Goal: Register for event/course: Register for event/course

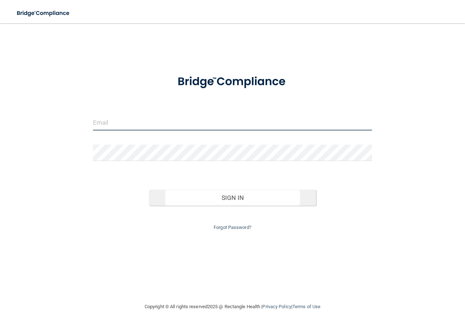
type input "[EMAIL_ADDRESS][DOMAIN_NAME]"
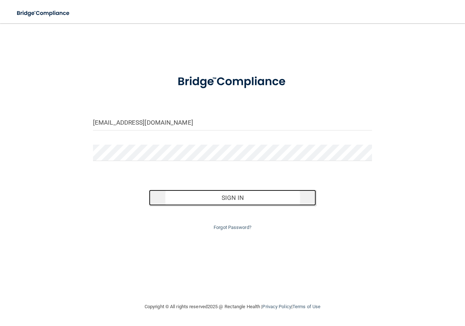
click at [172, 194] on button "Sign In" at bounding box center [232, 197] width 167 height 16
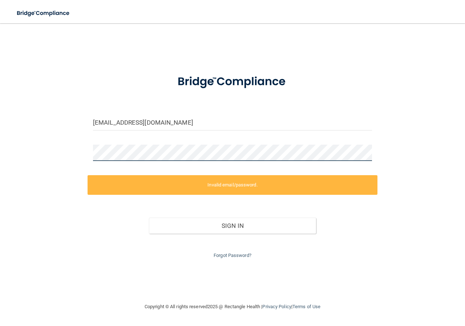
click at [0, 158] on main "85karlie@gmail.com Invalid email/password. You don't have permission to access …" at bounding box center [232, 174] width 465 height 302
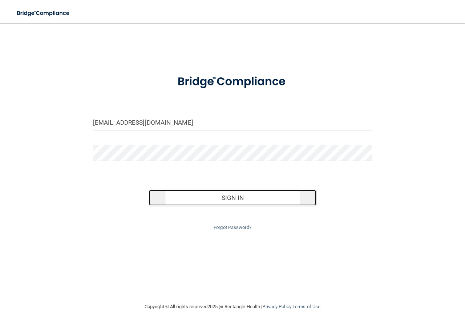
drag, startPoint x: 189, startPoint y: 193, endPoint x: 189, endPoint y: 189, distance: 4.0
click at [189, 193] on button "Sign In" at bounding box center [232, 197] width 167 height 16
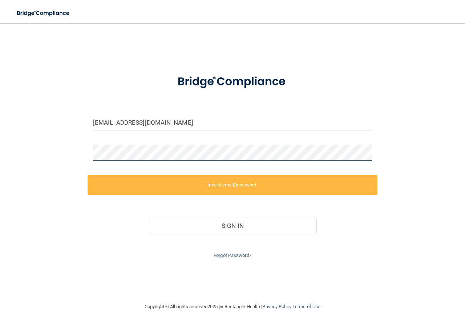
click at [35, 154] on div "85karlie@gmail.com Invalid email/password. You don't have permission to access …" at bounding box center [233, 162] width 436 height 264
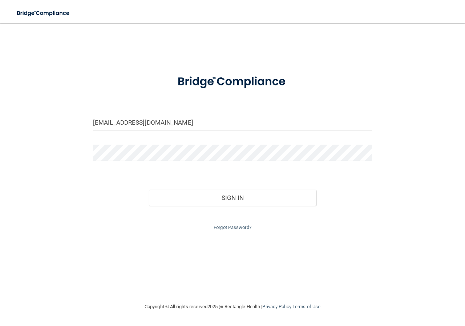
click at [146, 263] on div "85karlie@gmail.com Invalid email/password. You don't have permission to access …" at bounding box center [233, 162] width 436 height 264
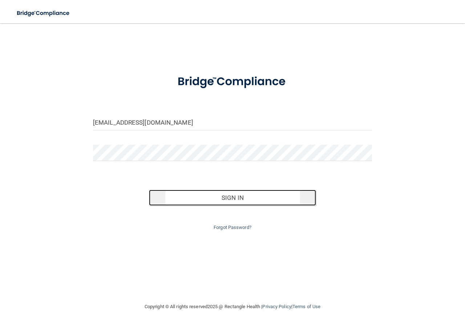
click at [212, 203] on button "Sign In" at bounding box center [232, 197] width 167 height 16
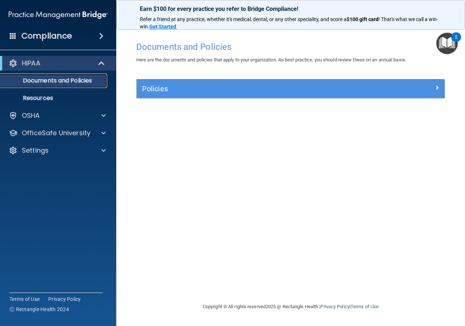
click at [82, 81] on p "Documents and Policies" at bounding box center [54, 80] width 99 height 7
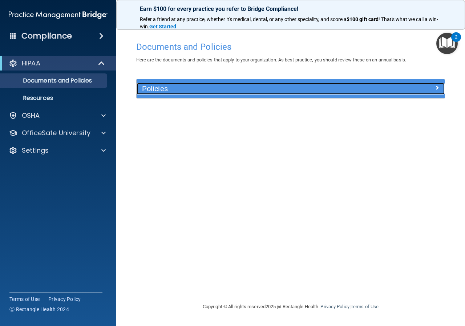
click at [293, 93] on h5 "Policies" at bounding box center [252, 89] width 220 height 8
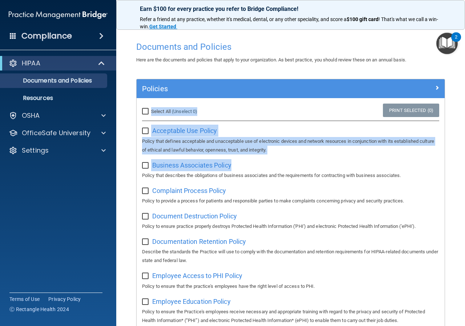
drag, startPoint x: 458, startPoint y: 76, endPoint x: 463, endPoint y: 169, distance: 93.1
click at [463, 171] on main "Documents and Policies Here are the documents and policies that apply to your o…" at bounding box center [290, 174] width 348 height 302
click at [450, 107] on main "Documents and Policies Here are the documents and policies that apply to your o…" at bounding box center [290, 174] width 348 height 302
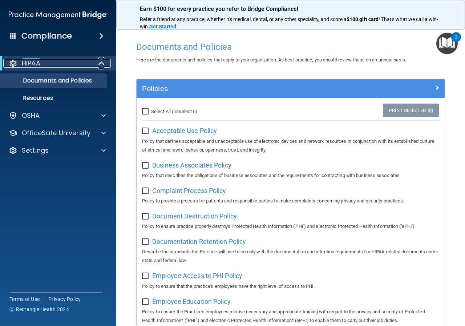
click at [50, 63] on div "HIPAA" at bounding box center [48, 63] width 90 height 9
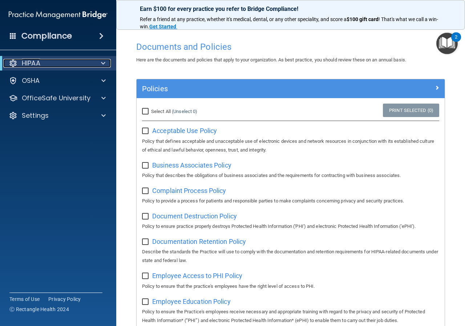
click at [50, 63] on div "HIPAA" at bounding box center [48, 63] width 90 height 9
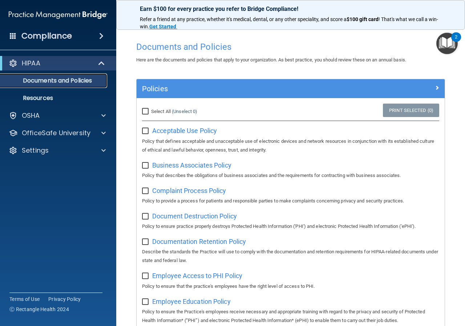
click at [47, 81] on p "Documents and Policies" at bounding box center [54, 80] width 99 height 7
click at [46, 93] on link "Resources" at bounding box center [50, 98] width 114 height 15
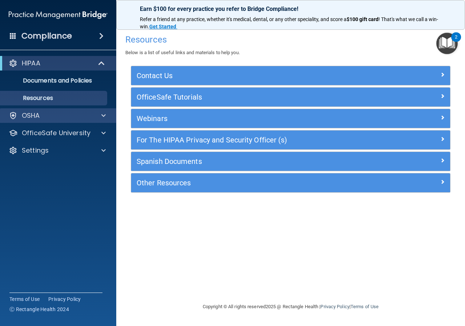
click at [45, 110] on div "OSHA" at bounding box center [58, 115] width 117 height 15
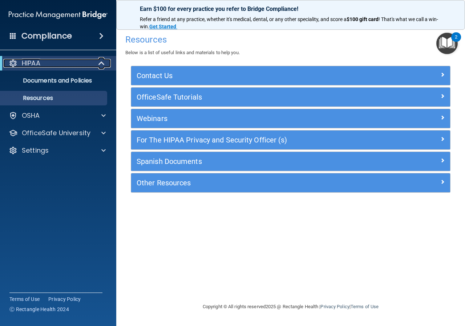
click at [41, 64] on div "HIPAA" at bounding box center [48, 63] width 90 height 9
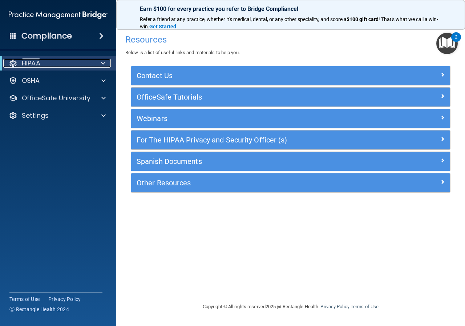
click at [41, 65] on div "HIPAA" at bounding box center [48, 63] width 90 height 9
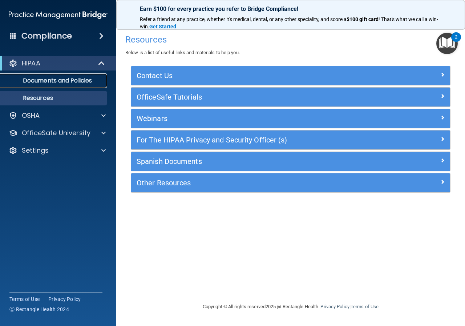
click at [41, 80] on p "Documents and Policies" at bounding box center [54, 80] width 99 height 7
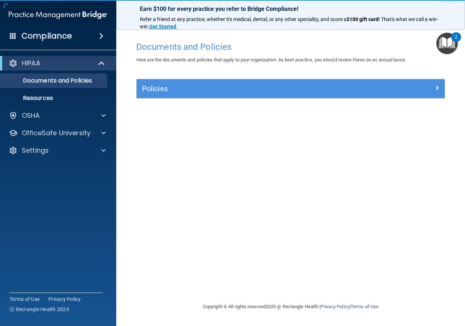
click at [50, 28] on div "Compliance" at bounding box center [58, 36] width 116 height 16
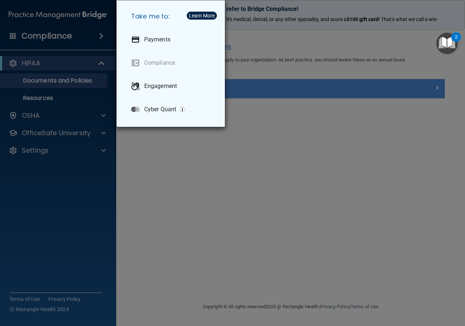
click at [47, 38] on div "Take me to: Payments Compliance Engagement Cyber Quant" at bounding box center [232, 163] width 465 height 326
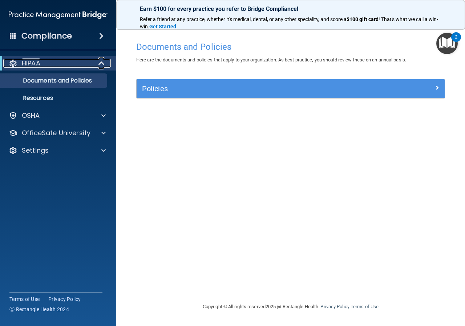
click at [40, 63] on p "HIPAA" at bounding box center [31, 63] width 19 height 9
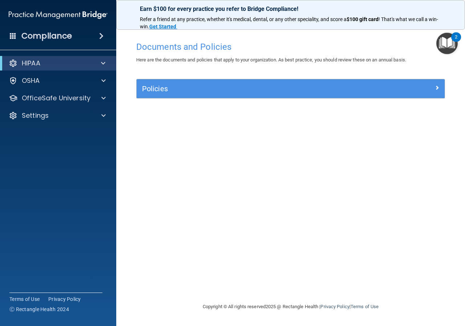
click at [445, 46] on img "Open Resource Center, 2 new notifications" at bounding box center [446, 43] width 21 height 21
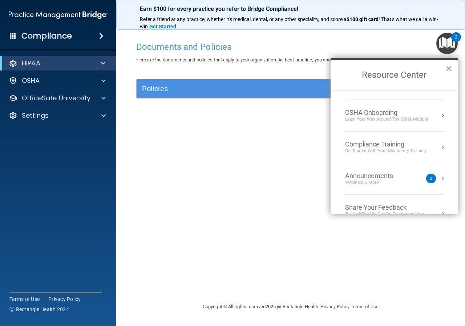
scroll to position [4, 0]
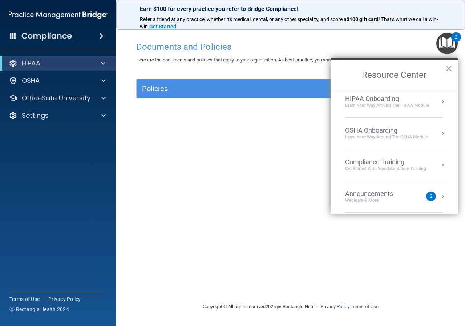
click at [414, 200] on div "Announcements Webinars & More" at bounding box center [383, 196] width 77 height 14
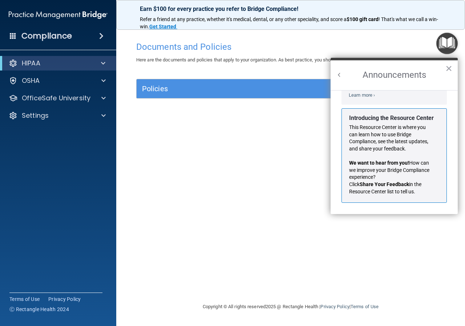
scroll to position [91, 0]
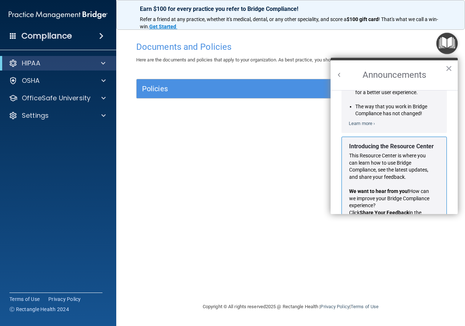
click at [337, 76] on button "Back to Resource Center Home" at bounding box center [338, 74] width 7 height 7
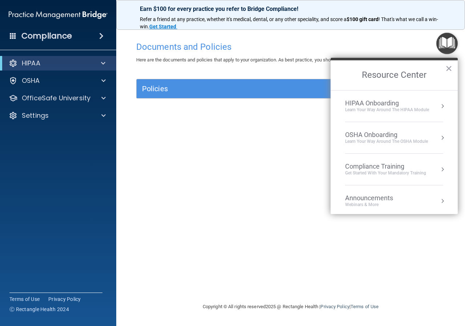
click at [397, 131] on div "OSHA Onboarding" at bounding box center [386, 135] width 83 height 8
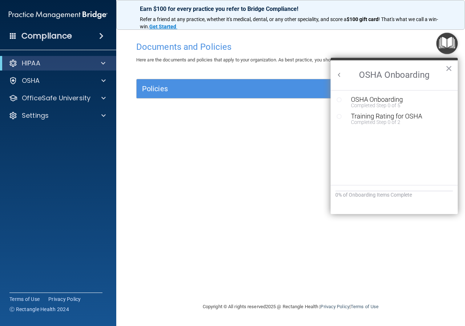
scroll to position [0, 0]
click at [332, 71] on h2 "OSHA Onboarding" at bounding box center [393, 75] width 127 height 30
click at [339, 77] on button "Back to Resource Center Home" at bounding box center [338, 74] width 7 height 7
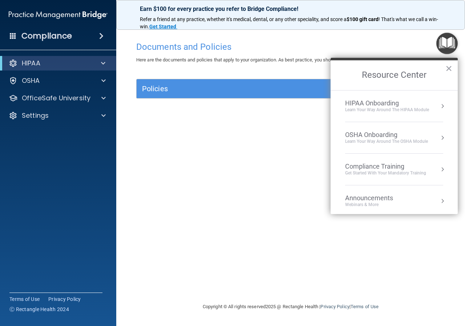
click at [399, 171] on div "Get Started with your mandatory training" at bounding box center [385, 173] width 81 height 6
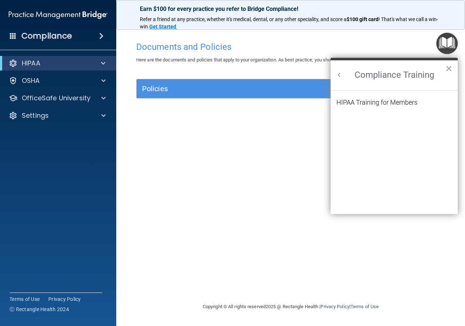
click at [340, 74] on button "Back to Resource Center Home" at bounding box center [338, 74] width 7 height 7
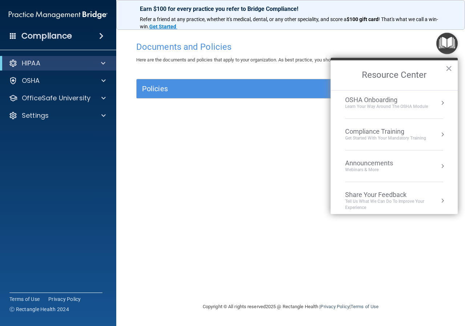
scroll to position [41, 0]
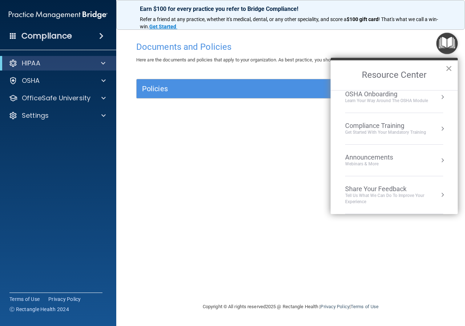
click at [446, 70] on button "×" at bounding box center [448, 68] width 7 height 12
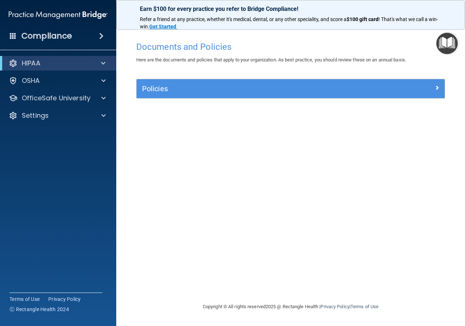
click at [364, 78] on div "Documents and Policies Here are the documents and policies that apply to your o…" at bounding box center [290, 170] width 319 height 264
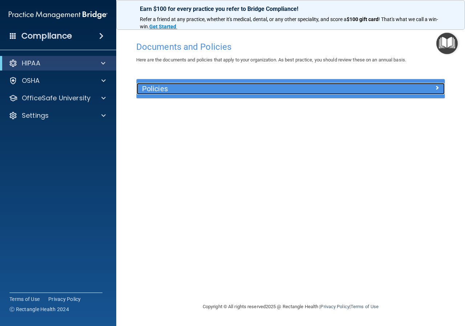
click at [364, 87] on div "Policies" at bounding box center [251, 89] width 231 height 12
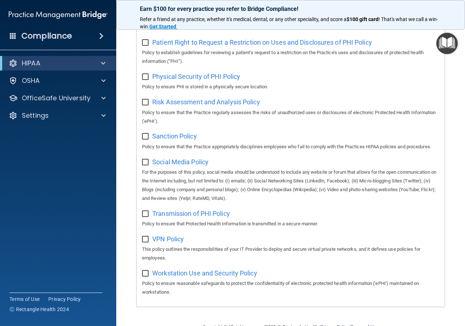
scroll to position [507, 0]
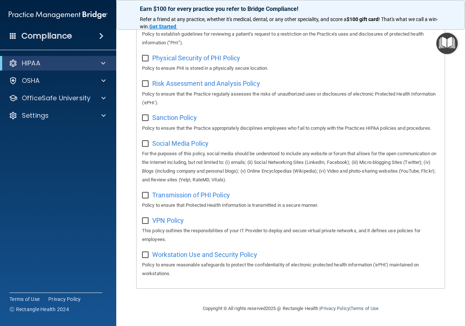
click at [144, 252] on input "checkbox" at bounding box center [146, 255] width 8 height 6
checkbox input "true"
click at [143, 218] on input "checkbox" at bounding box center [146, 221] width 8 height 6
checkbox input "true"
click at [147, 199] on div "Transmission of PHI Policy Policy to ensure that Protected Health Information i…" at bounding box center [290, 199] width 297 height 21
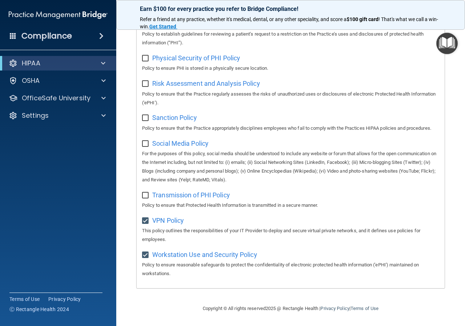
click at [144, 193] on input "checkbox" at bounding box center [146, 195] width 8 height 6
click at [144, 195] on input "checkbox" at bounding box center [146, 195] width 8 height 6
checkbox input "false"
click at [147, 221] on input "checkbox" at bounding box center [146, 221] width 8 height 6
checkbox input "false"
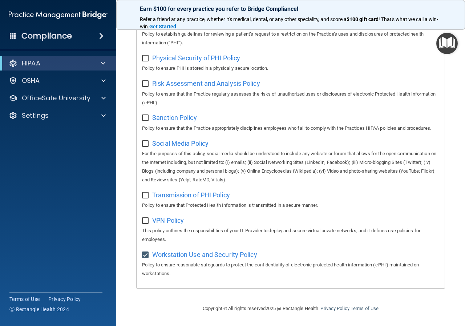
click at [143, 256] on input "checkbox" at bounding box center [146, 255] width 8 height 6
checkbox input "false"
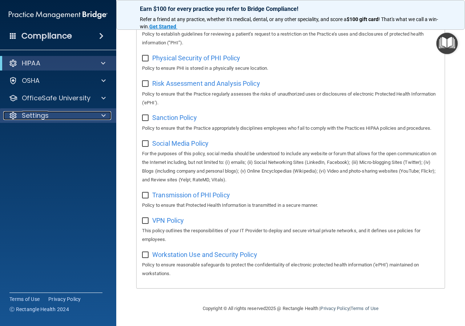
click at [91, 117] on div "Settings" at bounding box center [48, 115] width 90 height 9
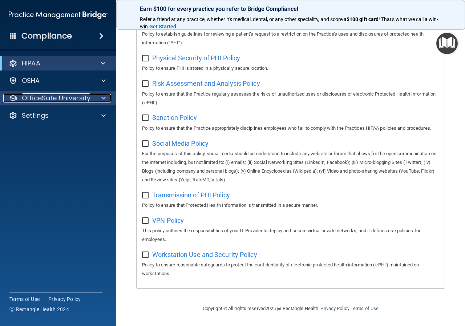
click at [100, 98] on div at bounding box center [102, 98] width 18 height 9
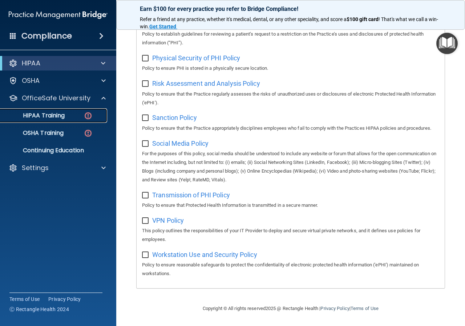
click at [72, 117] on div "HIPAA Training" at bounding box center [54, 115] width 99 height 7
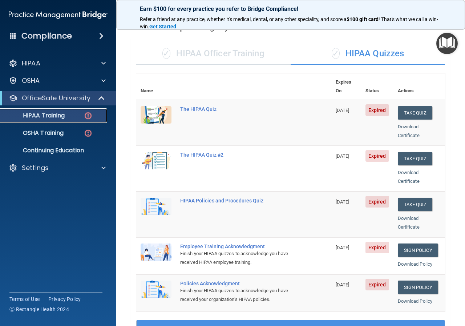
scroll to position [29, 0]
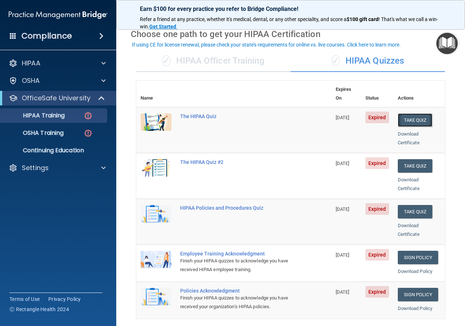
click at [406, 113] on button "Take Quiz" at bounding box center [414, 119] width 35 height 13
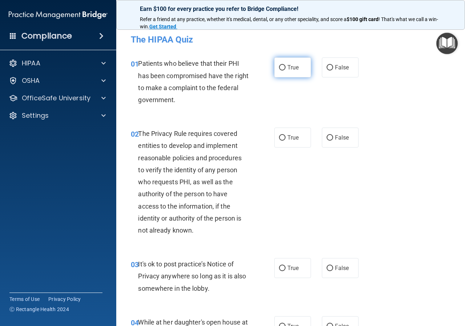
click at [279, 65] on input "True" at bounding box center [282, 67] width 7 height 5
radio input "true"
click at [281, 138] on input "True" at bounding box center [282, 137] width 7 height 5
radio input "true"
click at [350, 277] on label "False" at bounding box center [340, 268] width 37 height 20
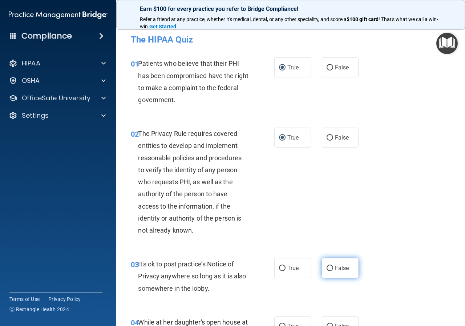
click at [333, 271] on input "False" at bounding box center [329, 267] width 7 height 5
radio input "true"
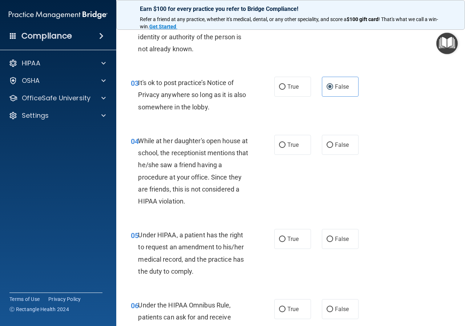
scroll to position [214, 0]
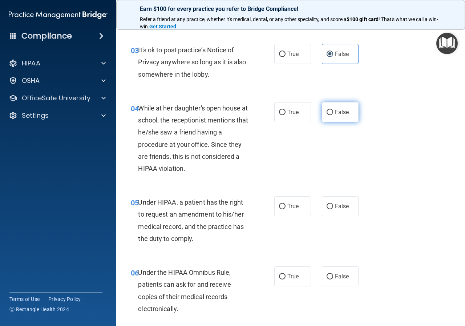
click at [335, 115] on span "False" at bounding box center [342, 112] width 14 height 7
click at [331, 115] on input "False" at bounding box center [329, 112] width 7 height 5
radio input "true"
click at [332, 201] on label "False" at bounding box center [340, 206] width 37 height 20
click at [332, 204] on input "False" at bounding box center [329, 206] width 7 height 5
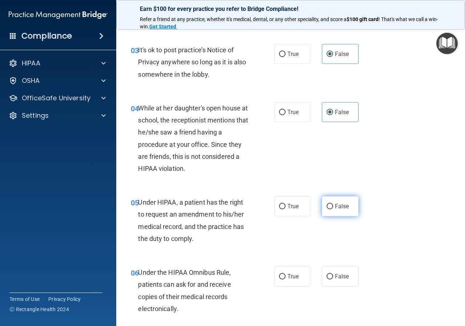
radio input "true"
click at [288, 273] on span "True" at bounding box center [292, 276] width 11 height 7
click at [285, 274] on input "True" at bounding box center [282, 276] width 7 height 5
radio input "true"
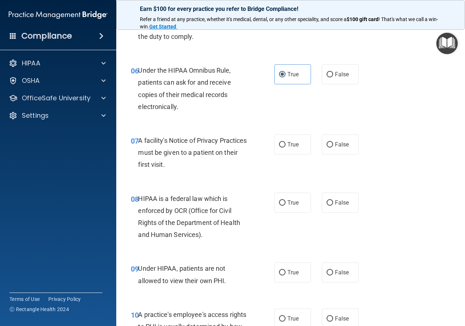
scroll to position [425, 0]
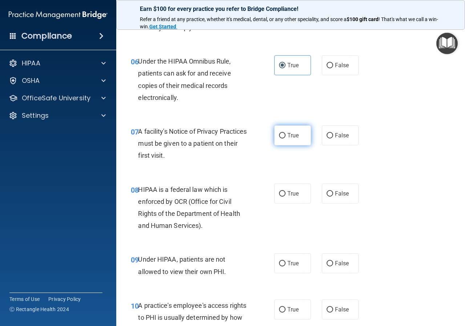
click at [300, 141] on label "True" at bounding box center [292, 135] width 37 height 20
click at [285, 138] on input "True" at bounding box center [282, 135] width 7 height 5
radio input "true"
click at [290, 195] on span "True" at bounding box center [292, 193] width 11 height 7
click at [285, 195] on input "True" at bounding box center [282, 193] width 7 height 5
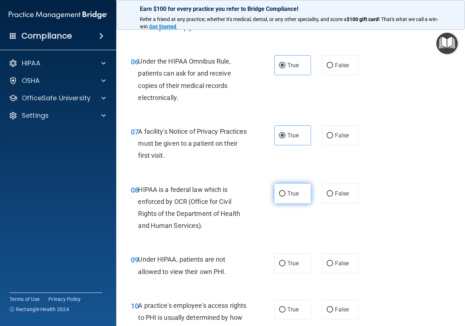
radio input "true"
click at [335, 262] on span "False" at bounding box center [342, 263] width 14 height 7
click at [332, 262] on input "False" at bounding box center [329, 263] width 7 height 5
radio input "true"
click at [330, 295] on div "10 A practice's employee's access rights to PHI is usually determined by how lo…" at bounding box center [290, 325] width 330 height 70
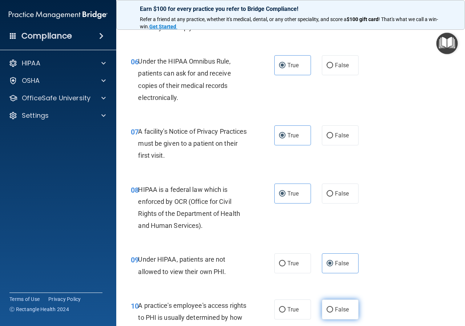
drag, startPoint x: 329, startPoint y: 307, endPoint x: 334, endPoint y: 253, distance: 54.7
click at [329, 307] on input "False" at bounding box center [329, 309] width 7 height 5
radio input "true"
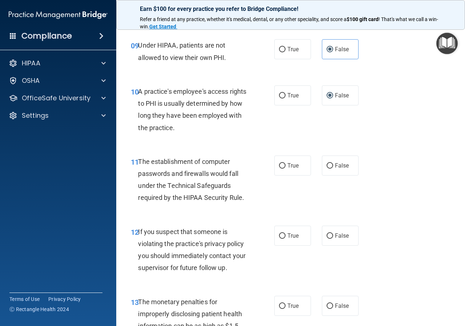
scroll to position [641, 0]
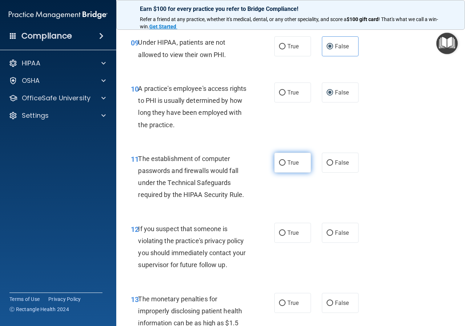
click at [287, 165] on span "True" at bounding box center [292, 162] width 11 height 7
click at [285, 165] on input "True" at bounding box center [282, 162] width 7 height 5
radio input "true"
click at [282, 229] on label "True" at bounding box center [292, 233] width 37 height 20
click at [282, 230] on input "True" at bounding box center [282, 232] width 7 height 5
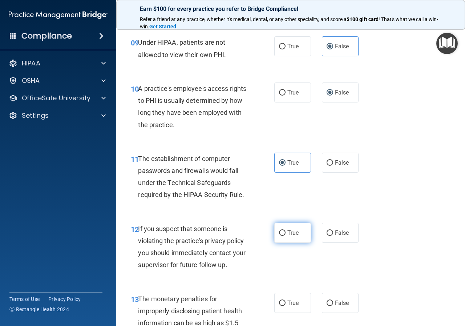
radio input "true"
click at [282, 303] on input "True" at bounding box center [282, 302] width 7 height 5
radio input "true"
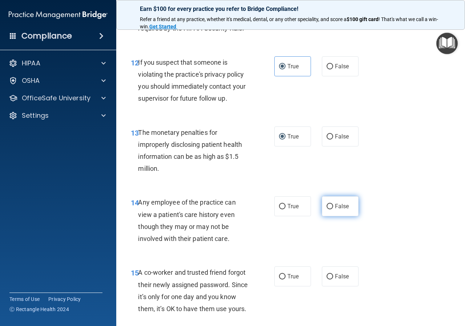
click at [343, 204] on span "False" at bounding box center [342, 206] width 14 height 7
click at [333, 204] on input "False" at bounding box center [329, 206] width 7 height 5
radio input "true"
click at [341, 263] on div "15 A co-worker and trusted friend forgot their newly assigned password. Since i…" at bounding box center [290, 292] width 330 height 70
click at [339, 271] on label "False" at bounding box center [340, 276] width 37 height 20
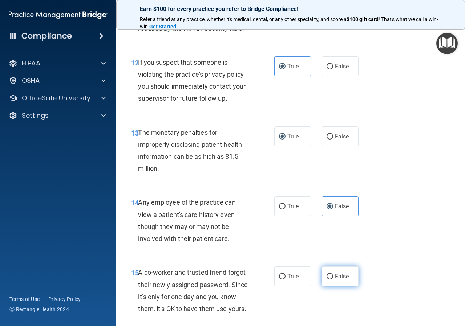
click at [333, 274] on input "False" at bounding box center [329, 276] width 7 height 5
radio input "true"
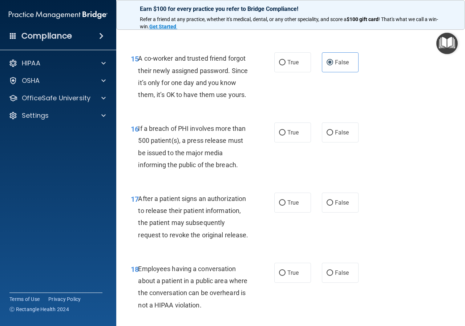
scroll to position [1057, 0]
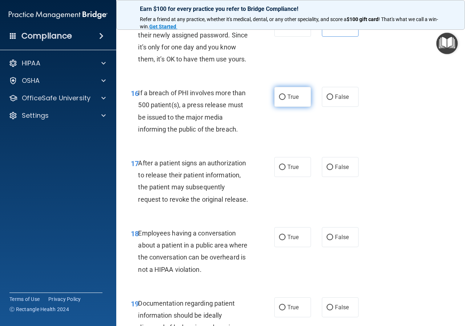
click at [291, 100] on span "True" at bounding box center [292, 96] width 11 height 7
click at [285, 100] on input "True" at bounding box center [282, 96] width 7 height 5
radio input "true"
click at [284, 177] on label "True" at bounding box center [292, 167] width 37 height 20
click at [284, 170] on input "True" at bounding box center [282, 166] width 7 height 5
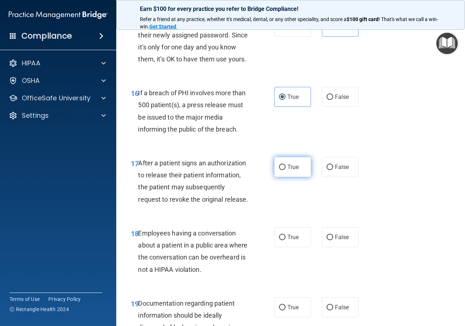
radio input "true"
click at [335, 240] on span "False" at bounding box center [342, 236] width 14 height 7
click at [333, 240] on input "False" at bounding box center [329, 236] width 7 height 5
radio input "true"
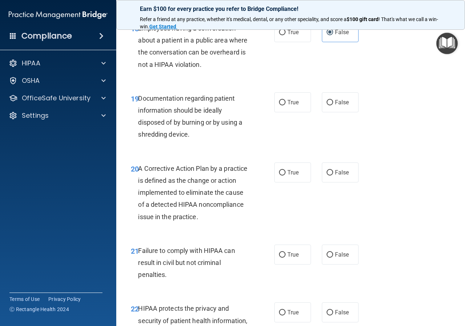
scroll to position [1265, 0]
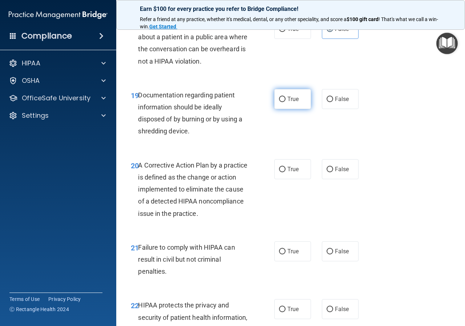
drag, startPoint x: 285, startPoint y: 121, endPoint x: 285, endPoint y: 128, distance: 8.0
click at [287, 102] on span "True" at bounding box center [292, 98] width 11 height 7
click at [285, 102] on input "True" at bounding box center [282, 99] width 7 height 5
radio input "true"
click at [285, 205] on div "20 A Corrective Action Plan by a practice is defined as the change or action im…" at bounding box center [290, 191] width 330 height 82
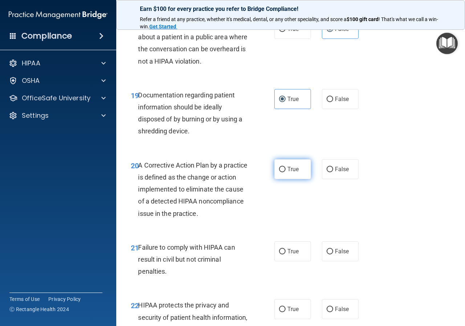
click at [289, 172] on span "True" at bounding box center [292, 169] width 11 height 7
click at [285, 172] on input "True" at bounding box center [282, 169] width 7 height 5
radio input "true"
click at [332, 261] on label "False" at bounding box center [340, 251] width 37 height 20
click at [332, 254] on input "False" at bounding box center [329, 251] width 7 height 5
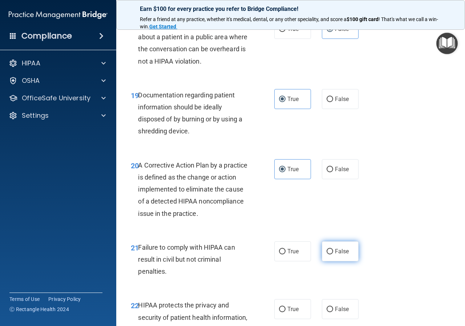
radio input "true"
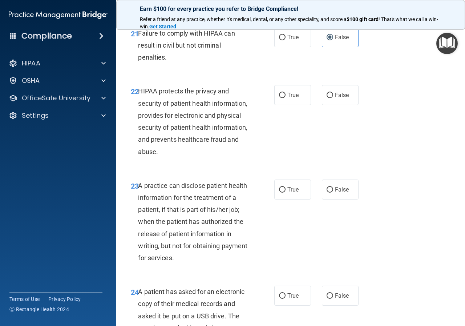
scroll to position [1505, 0]
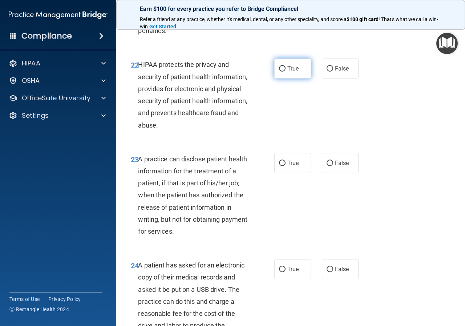
click at [279, 72] on input "True" at bounding box center [282, 68] width 7 height 5
radio input "true"
click at [334, 173] on label "False" at bounding box center [340, 163] width 37 height 20
click at [333, 166] on input "False" at bounding box center [329, 162] width 7 height 5
radio input "true"
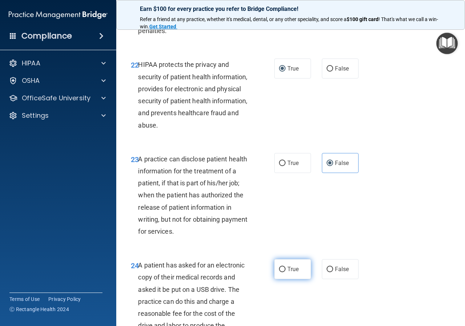
click at [285, 279] on label "True" at bounding box center [292, 269] width 37 height 20
click at [285, 272] on input "True" at bounding box center [282, 268] width 7 height 5
radio input "true"
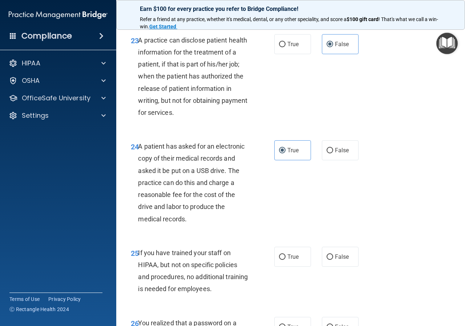
scroll to position [1701, 0]
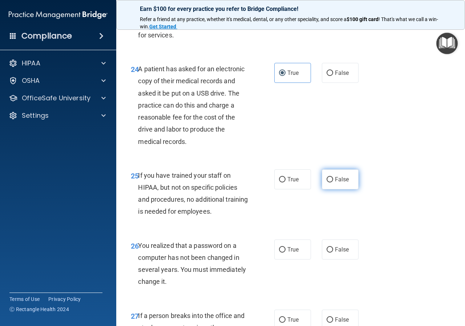
click at [329, 189] on label "False" at bounding box center [340, 179] width 37 height 20
click at [343, 189] on label "False" at bounding box center [340, 179] width 37 height 20
click at [333, 182] on input "False" at bounding box center [329, 179] width 7 height 5
radio input "true"
click at [287, 253] on span "True" at bounding box center [292, 249] width 11 height 7
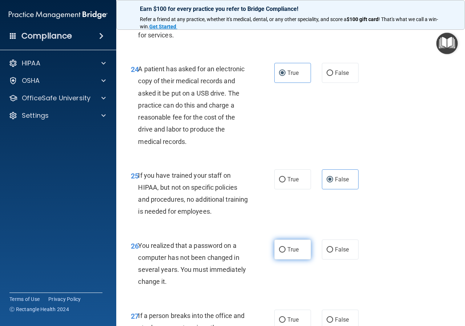
click at [285, 252] on input "True" at bounding box center [282, 249] width 7 height 5
radio input "true"
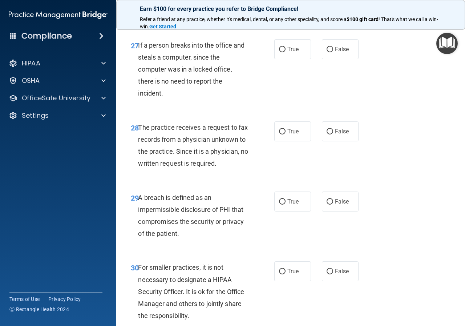
scroll to position [1975, 0]
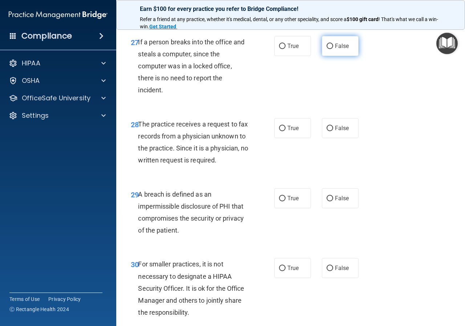
click at [341, 56] on label "False" at bounding box center [340, 46] width 37 height 20
click at [333, 49] on input "False" at bounding box center [329, 46] width 7 height 5
radio input "true"
click at [327, 131] on input "False" at bounding box center [329, 128] width 7 height 5
radio input "true"
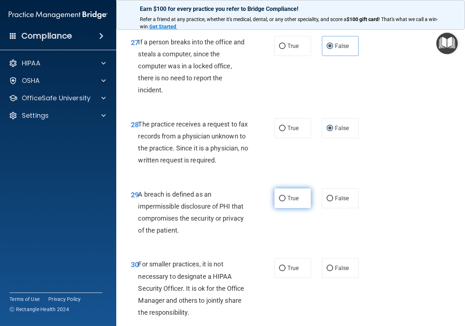
click at [283, 208] on label "True" at bounding box center [292, 198] width 37 height 20
click at [283, 201] on input "True" at bounding box center [282, 198] width 7 height 5
radio input "true"
click at [328, 278] on label "False" at bounding box center [340, 268] width 37 height 20
click at [328, 271] on input "False" at bounding box center [329, 267] width 7 height 5
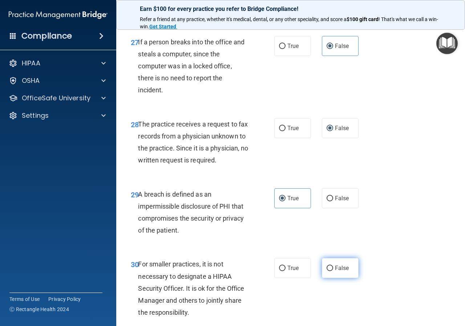
radio input "true"
drag, startPoint x: 459, startPoint y: 294, endPoint x: 463, endPoint y: 299, distance: 7.0
click at [460, 302] on main "- The HIPAA Quiz This quiz doesn’t expire until 08/14/2025. Are you sure you wa…" at bounding box center [290, 174] width 348 height 302
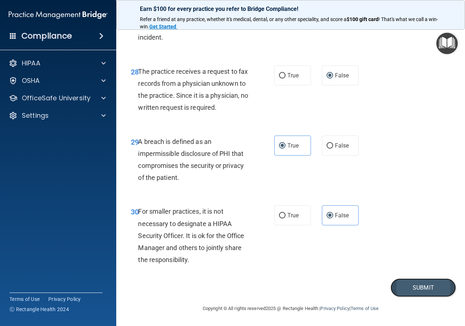
click at [417, 285] on button "Submit" at bounding box center [422, 287] width 65 height 19
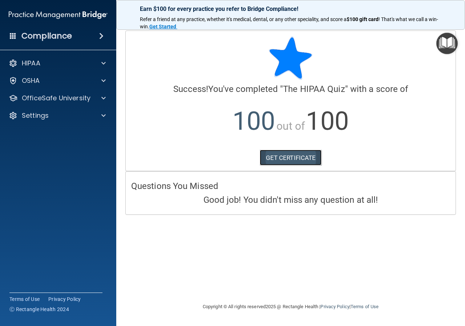
click at [279, 159] on link "GET CERTIFICATE" at bounding box center [291, 158] width 62 height 16
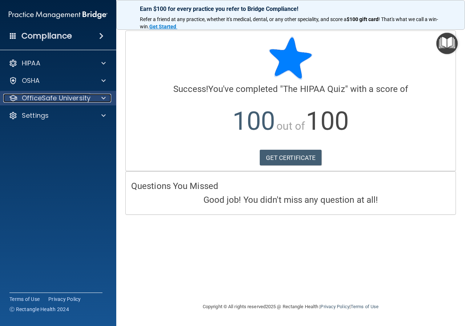
click at [77, 97] on p "OfficeSafe University" at bounding box center [56, 98] width 69 height 9
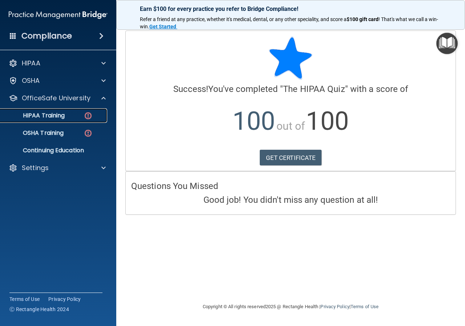
click at [94, 114] on div "HIPAA Training" at bounding box center [54, 115] width 99 height 7
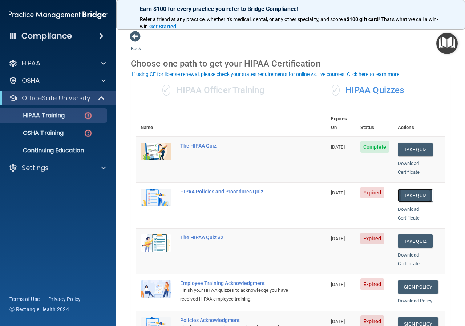
click at [411, 188] on button "Take Quiz" at bounding box center [414, 194] width 35 height 13
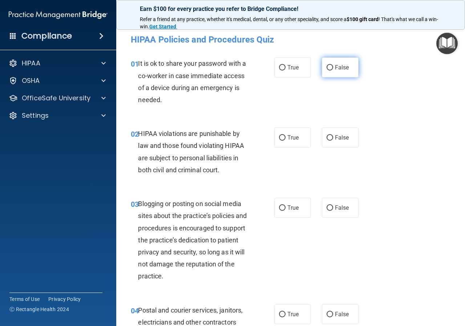
click at [333, 59] on label "False" at bounding box center [340, 67] width 37 height 20
click at [333, 65] on input "False" at bounding box center [329, 67] width 7 height 5
radio input "true"
click at [279, 136] on input "True" at bounding box center [282, 137] width 7 height 5
radio input "true"
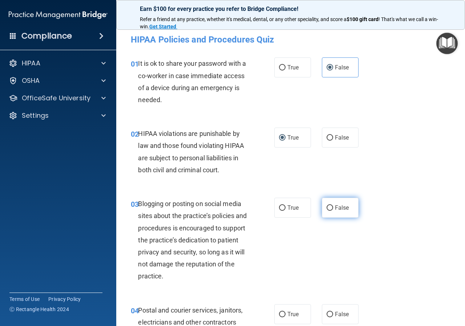
click at [332, 200] on label "False" at bounding box center [340, 207] width 37 height 20
click at [332, 205] on input "False" at bounding box center [329, 207] width 7 height 5
radio input "true"
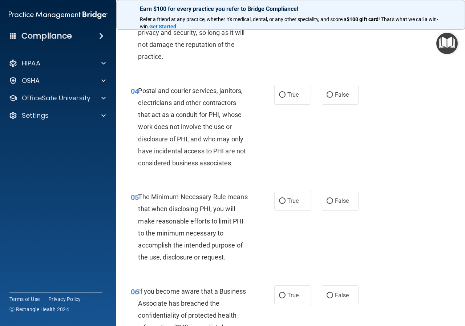
scroll to position [255, 0]
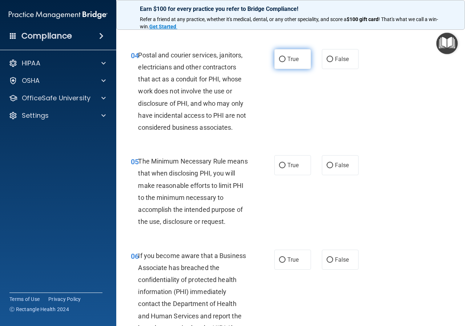
click at [293, 61] on span "True" at bounding box center [292, 59] width 11 height 7
click at [285, 61] on input "True" at bounding box center [282, 59] width 7 height 5
radio input "true"
click at [283, 167] on label "True" at bounding box center [292, 165] width 37 height 20
click at [283, 167] on input "True" at bounding box center [282, 165] width 7 height 5
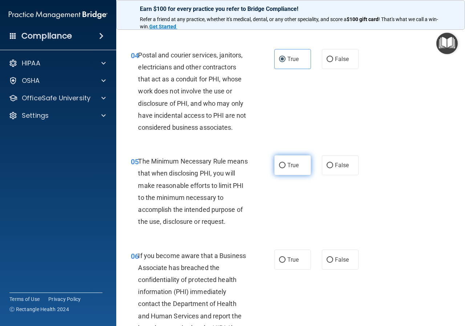
radio input "true"
click at [324, 253] on label "False" at bounding box center [340, 259] width 37 height 20
click at [326, 257] on input "False" at bounding box center [329, 259] width 7 height 5
radio input "true"
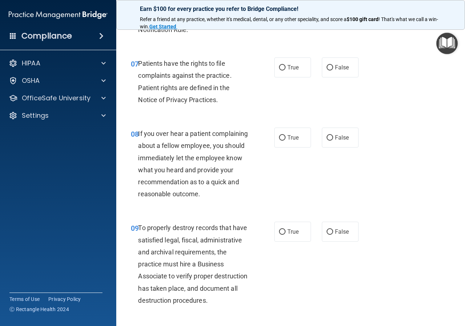
scroll to position [568, 0]
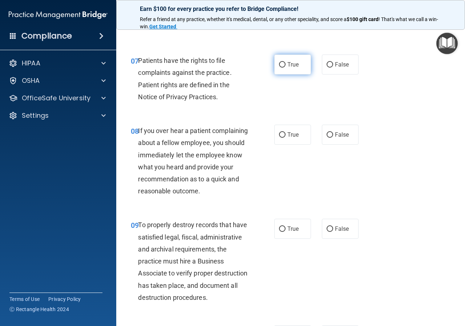
click at [278, 69] on label "True" at bounding box center [292, 64] width 37 height 20
click at [279, 68] on input "True" at bounding box center [282, 64] width 7 height 5
radio input "true"
click at [332, 131] on label "False" at bounding box center [340, 135] width 37 height 20
click at [332, 132] on input "False" at bounding box center [329, 134] width 7 height 5
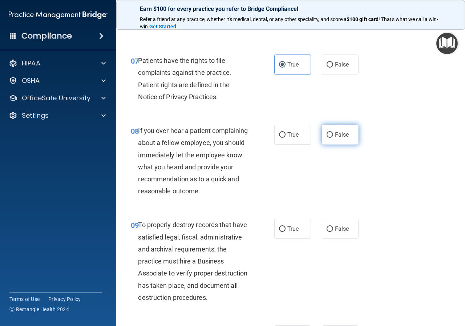
radio input "true"
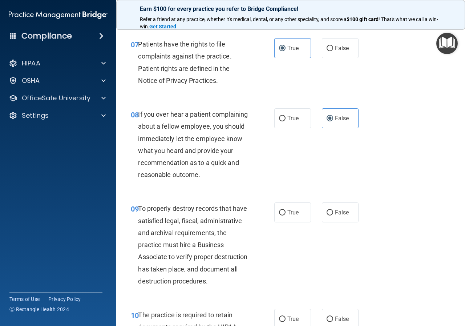
scroll to position [597, 0]
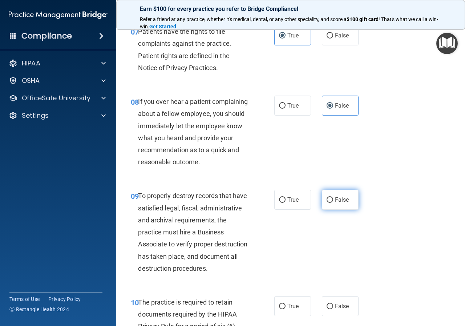
click at [332, 209] on label "False" at bounding box center [340, 199] width 37 height 20
click at [332, 203] on input "False" at bounding box center [329, 199] width 7 height 5
radio input "true"
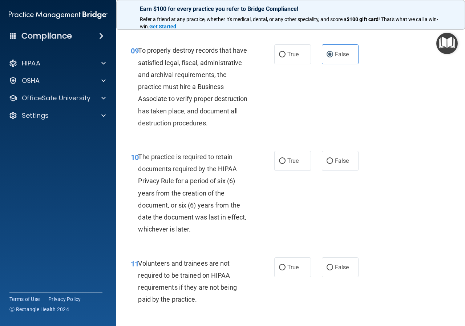
scroll to position [794, 0]
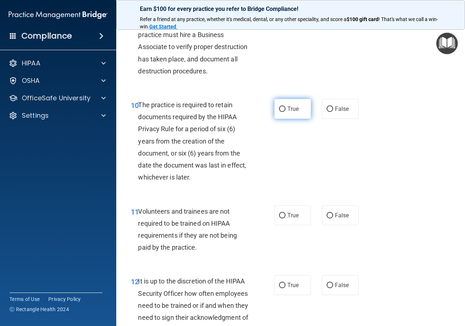
click at [291, 119] on label "True" at bounding box center [292, 109] width 37 height 20
click at [285, 112] on input "True" at bounding box center [282, 108] width 7 height 5
radio input "true"
click at [326, 218] on input "False" at bounding box center [329, 215] width 7 height 5
radio input "true"
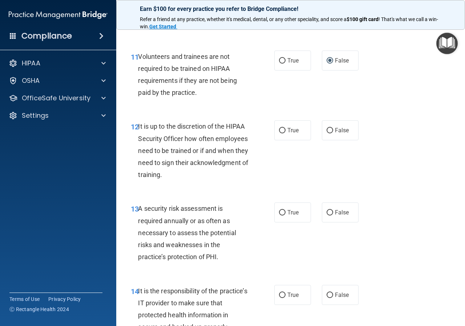
scroll to position [971, 0]
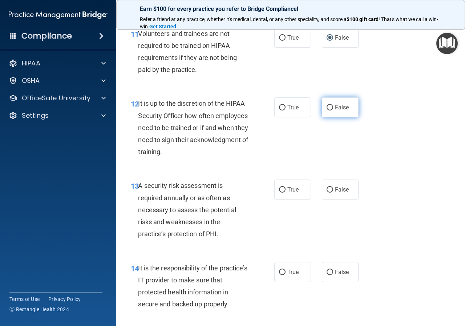
click at [338, 117] on label "False" at bounding box center [340, 107] width 37 height 20
click at [333, 110] on input "False" at bounding box center [329, 107] width 7 height 5
radio input "true"
click at [274, 199] on label "True" at bounding box center [292, 189] width 37 height 20
click at [279, 192] on input "True" at bounding box center [282, 189] width 7 height 5
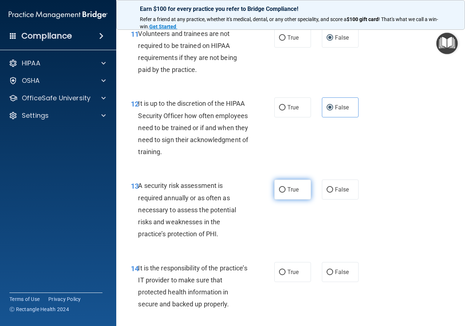
radio input "true"
click at [329, 282] on label "False" at bounding box center [340, 272] width 37 height 20
click at [329, 275] on input "False" at bounding box center [329, 271] width 7 height 5
radio input "true"
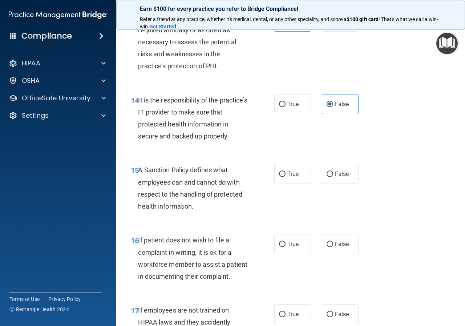
scroll to position [1155, 0]
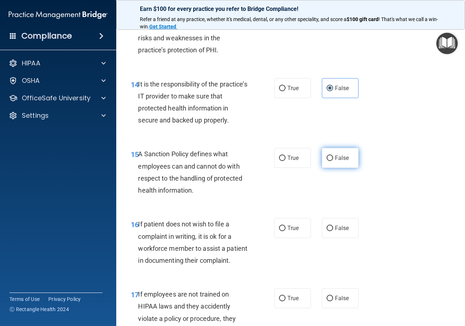
click at [339, 168] on label "False" at bounding box center [340, 158] width 37 height 20
click at [333, 161] on input "False" at bounding box center [329, 157] width 7 height 5
radio input "true"
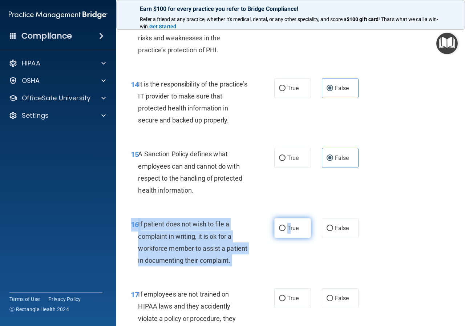
click at [288, 243] on div "16 If patient does not wish to file a complaint in writing, it is ok for a work…" at bounding box center [290, 244] width 330 height 70
click at [287, 231] on span "True" at bounding box center [292, 227] width 11 height 7
click at [285, 231] on input "True" at bounding box center [282, 227] width 7 height 5
radio input "true"
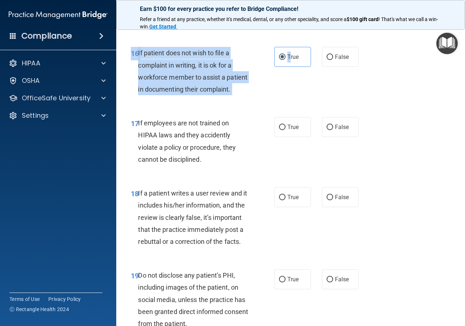
scroll to position [1333, 0]
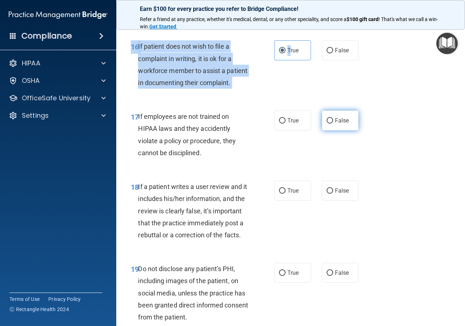
click at [333, 130] on label "False" at bounding box center [340, 120] width 37 height 20
click at [333, 123] on input "False" at bounding box center [329, 120] width 7 height 5
radio input "true"
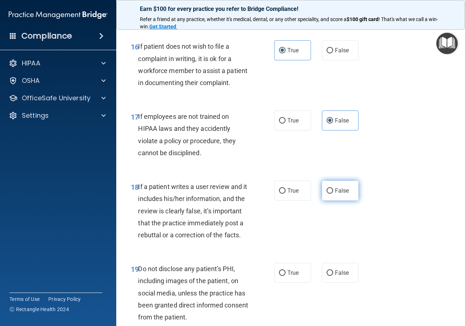
click at [326, 193] on input "False" at bounding box center [329, 190] width 7 height 5
radio input "true"
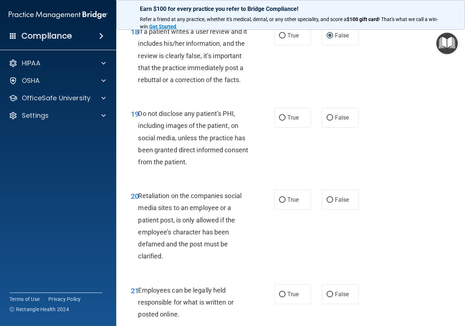
scroll to position [1520, 0]
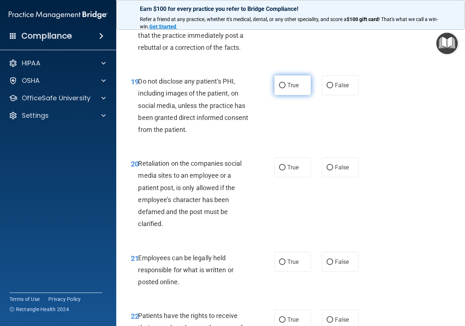
click at [287, 89] on span "True" at bounding box center [292, 85] width 11 height 7
click at [285, 88] on input "True" at bounding box center [282, 85] width 7 height 5
radio input "true"
click at [313, 148] on div "19 Do not disclose any patient’s PHI, including images of the patient, on socia…" at bounding box center [290, 107] width 330 height 82
click at [336, 177] on label "False" at bounding box center [340, 167] width 37 height 20
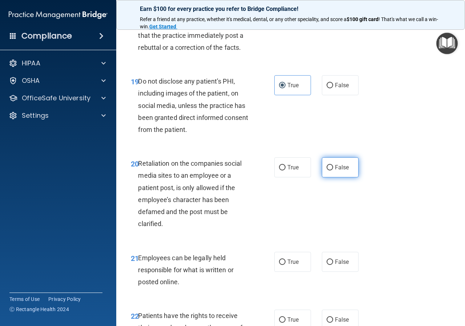
click at [339, 171] on span "False" at bounding box center [342, 167] width 14 height 7
click at [333, 170] on input "False" at bounding box center [329, 167] width 7 height 5
radio input "true"
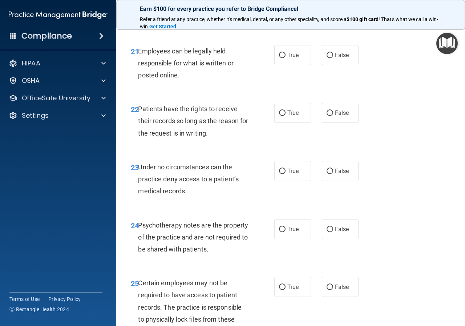
scroll to position [1733, 0]
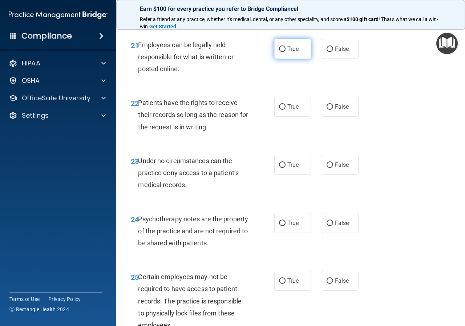
click at [281, 59] on label "True" at bounding box center [292, 49] width 37 height 20
click at [281, 52] on input "True" at bounding box center [282, 48] width 7 height 5
radio input "true"
click at [330, 117] on label "False" at bounding box center [340, 107] width 37 height 20
click at [330, 110] on input "False" at bounding box center [329, 106] width 7 height 5
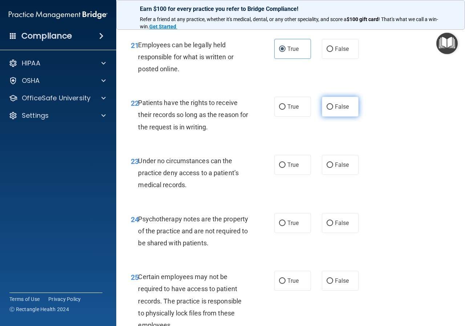
radio input "true"
click at [327, 175] on label "False" at bounding box center [340, 165] width 37 height 20
click at [327, 168] on input "False" at bounding box center [329, 164] width 7 height 5
radio input "true"
click at [274, 233] on label "True" at bounding box center [292, 223] width 37 height 20
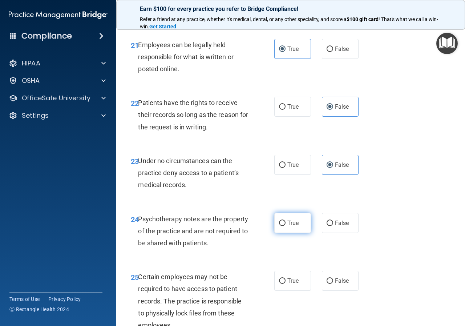
click at [279, 226] on input "True" at bounding box center [282, 222] width 7 height 5
radio input "true"
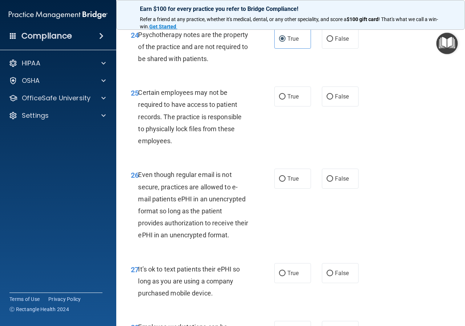
scroll to position [1952, 0]
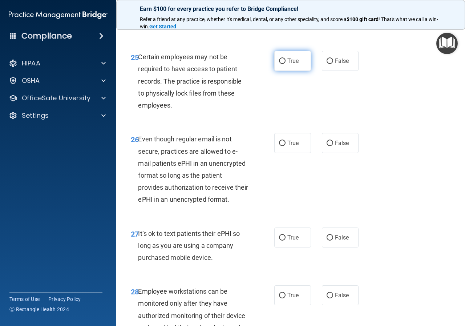
click at [295, 64] on span "True" at bounding box center [292, 60] width 11 height 7
click at [285, 64] on input "True" at bounding box center [282, 60] width 7 height 5
radio input "true"
click at [294, 146] on span "True" at bounding box center [292, 142] width 11 height 7
click at [285, 146] on input "True" at bounding box center [282, 142] width 7 height 5
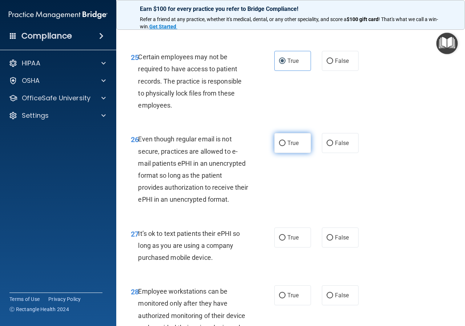
radio input "true"
click at [331, 247] on label "False" at bounding box center [340, 237] width 37 height 20
click at [331, 240] on input "False" at bounding box center [329, 237] width 7 height 5
radio input "true"
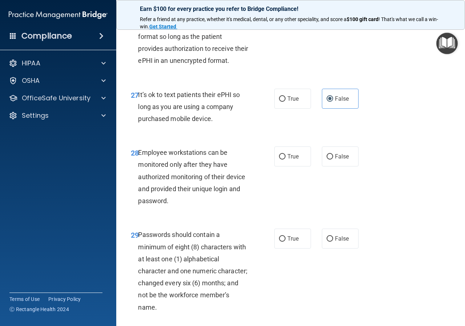
scroll to position [2101, 0]
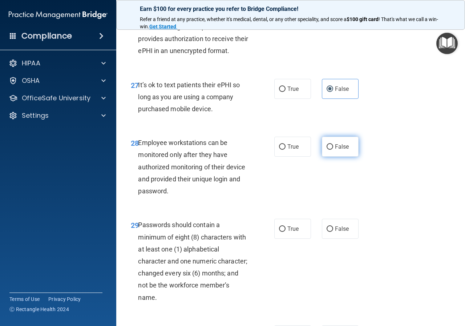
click at [322, 156] on label "False" at bounding box center [340, 146] width 37 height 20
click at [326, 150] on input "False" at bounding box center [329, 146] width 7 height 5
radio input "true"
click at [287, 238] on label "True" at bounding box center [292, 229] width 37 height 20
click at [285, 232] on input "True" at bounding box center [282, 228] width 7 height 5
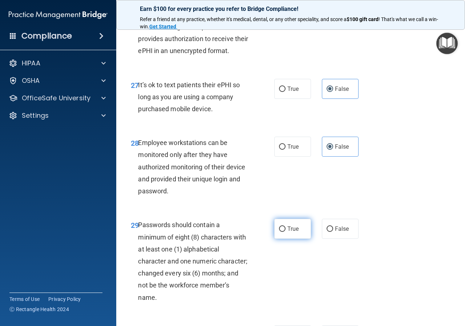
radio input "true"
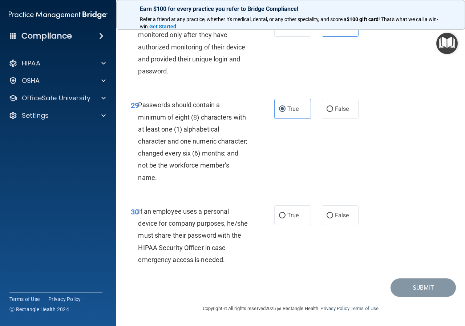
scroll to position [2268, 0]
click at [333, 212] on label "False" at bounding box center [340, 215] width 37 height 20
click at [333, 213] on input "False" at bounding box center [329, 215] width 7 height 5
radio input "true"
click at [425, 286] on button "Submit" at bounding box center [422, 287] width 65 height 19
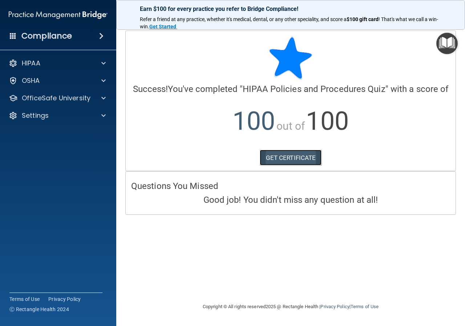
click at [288, 154] on link "GET CERTIFICATE" at bounding box center [291, 158] width 62 height 16
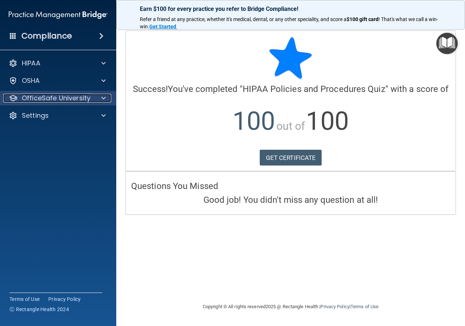
click at [103, 99] on span at bounding box center [103, 98] width 4 height 9
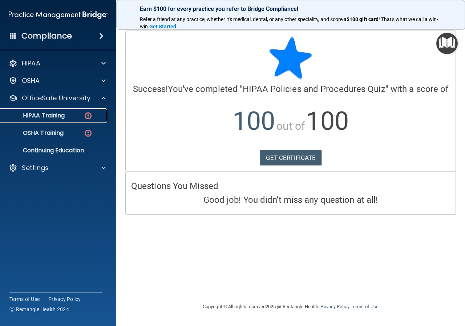
click at [87, 116] on img at bounding box center [87, 115] width 9 height 9
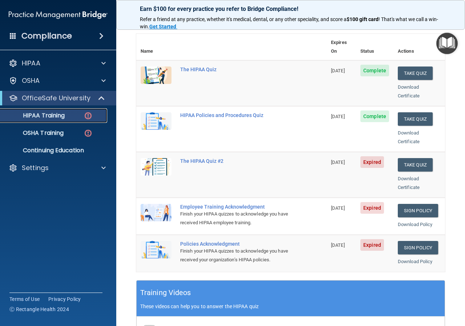
scroll to position [76, 0]
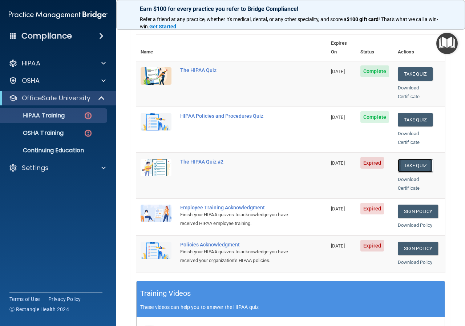
click at [412, 159] on button "Take Quiz" at bounding box center [414, 165] width 35 height 13
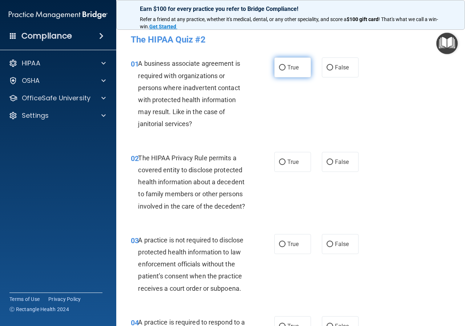
click at [287, 66] on span "True" at bounding box center [292, 67] width 11 height 7
click at [285, 66] on input "True" at bounding box center [282, 67] width 7 height 5
radio input "true"
click at [330, 167] on label "False" at bounding box center [340, 162] width 37 height 20
click at [330, 165] on input "False" at bounding box center [329, 161] width 7 height 5
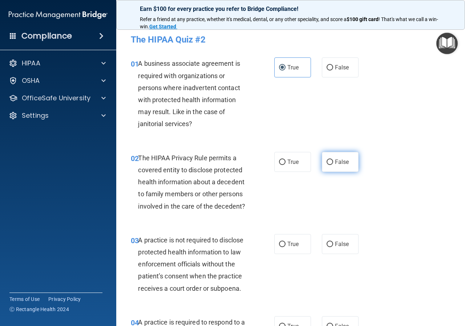
radio input "true"
click at [334, 62] on label "False" at bounding box center [340, 67] width 37 height 20
click at [333, 65] on input "False" at bounding box center [329, 67] width 7 height 5
radio input "true"
radio input "false"
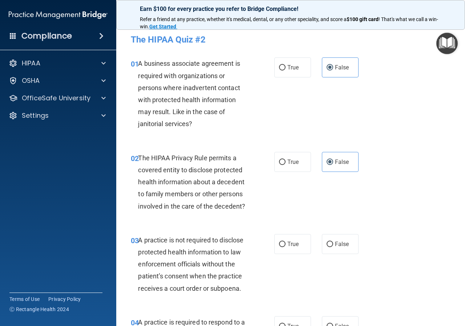
click at [281, 172] on div "02 The HIPAA Privacy Rule permits a covered entity to disclose protected health…" at bounding box center [202, 184] width 165 height 64
click at [278, 156] on label "True" at bounding box center [292, 162] width 37 height 20
click at [279, 159] on input "True" at bounding box center [282, 161] width 7 height 5
radio input "true"
radio input "false"
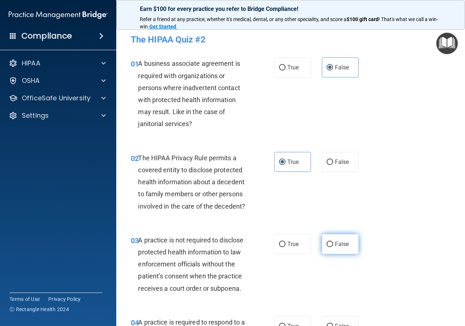
click at [342, 245] on span "False" at bounding box center [342, 243] width 14 height 7
click at [333, 245] on input "False" at bounding box center [329, 243] width 7 height 5
radio input "true"
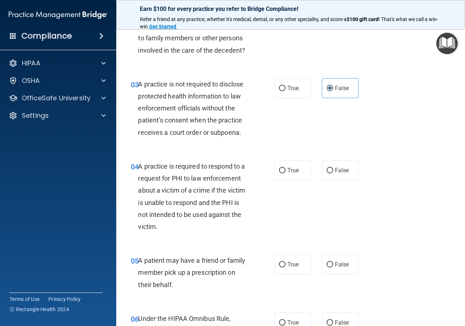
scroll to position [203, 0]
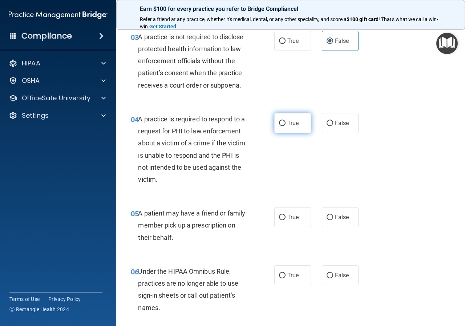
click at [284, 130] on label "True" at bounding box center [292, 123] width 37 height 20
click at [284, 126] on input "True" at bounding box center [282, 123] width 7 height 5
radio input "true"
click at [293, 222] on label "True" at bounding box center [292, 217] width 37 height 20
click at [285, 220] on input "True" at bounding box center [282, 217] width 7 height 5
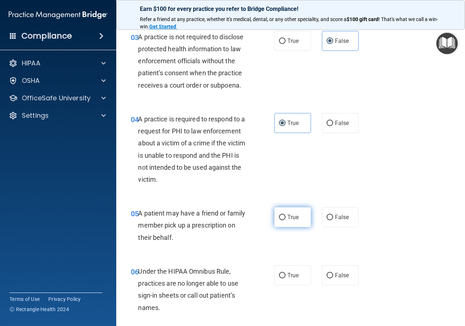
radio input "true"
click at [335, 278] on span "False" at bounding box center [342, 275] width 14 height 7
click at [333, 278] on input "False" at bounding box center [329, 275] width 7 height 5
radio input "true"
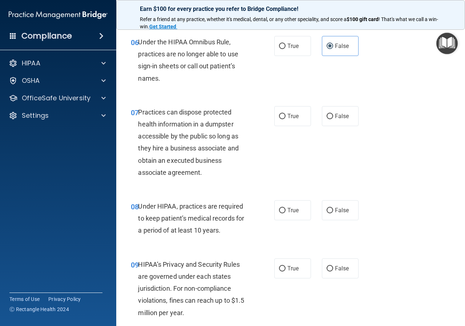
scroll to position [470, 0]
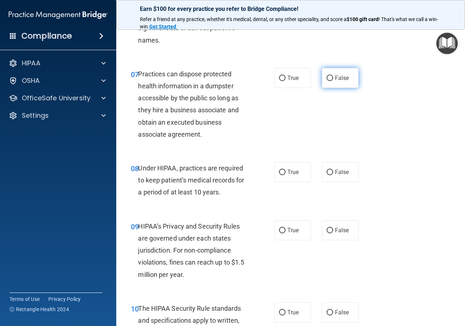
click at [325, 84] on label "False" at bounding box center [340, 78] width 37 height 20
click at [326, 81] on input "False" at bounding box center [329, 78] width 7 height 5
radio input "true"
click at [333, 184] on div "08 Under HIPAA, practices are required to keep patient’s medical records for a …" at bounding box center [290, 182] width 330 height 58
click at [329, 176] on label "False" at bounding box center [340, 172] width 37 height 20
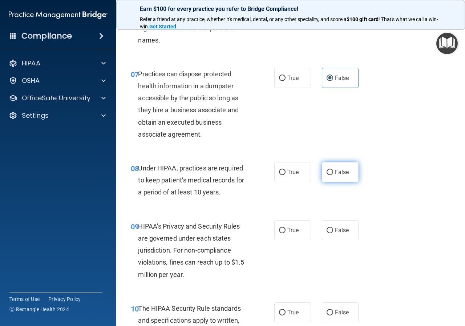
click at [329, 175] on input "False" at bounding box center [329, 172] width 7 height 5
radio input "true"
drag, startPoint x: 331, startPoint y: 222, endPoint x: 331, endPoint y: 225, distance: 3.6
click at [331, 225] on label "False" at bounding box center [340, 230] width 37 height 20
click at [331, 228] on input "False" at bounding box center [329, 230] width 7 height 5
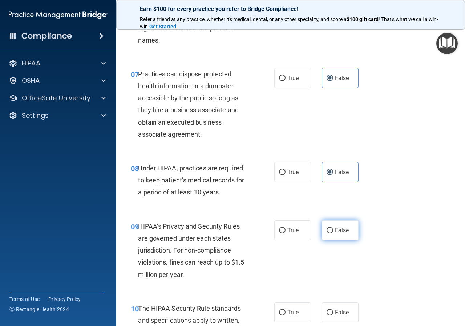
radio input "true"
click at [293, 319] on label "True" at bounding box center [292, 312] width 37 height 20
click at [285, 315] on input "True" at bounding box center [282, 312] width 7 height 5
radio input "true"
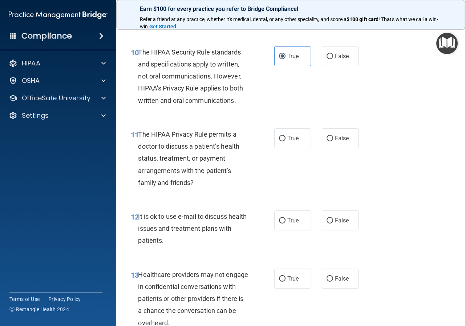
scroll to position [746, 0]
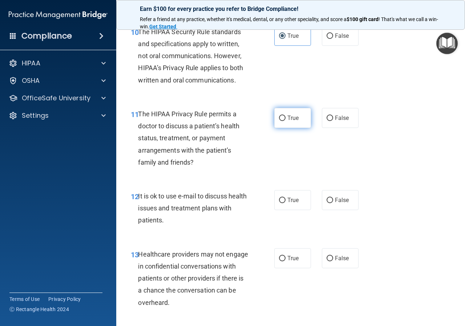
click at [277, 122] on label "True" at bounding box center [292, 118] width 37 height 20
click at [279, 121] on input "True" at bounding box center [282, 117] width 7 height 5
radio input "true"
click at [282, 207] on label "True" at bounding box center [292, 200] width 37 height 20
click at [282, 203] on input "True" at bounding box center [282, 199] width 7 height 5
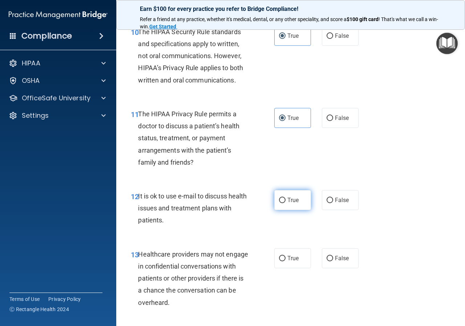
radio input "true"
click at [327, 260] on input "False" at bounding box center [329, 258] width 7 height 5
radio input "true"
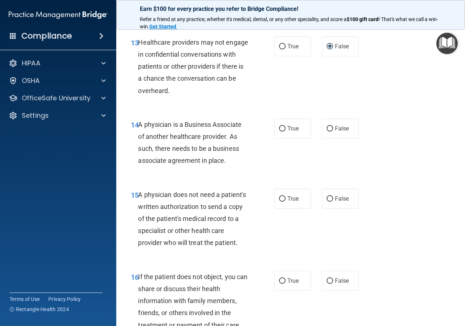
scroll to position [961, 0]
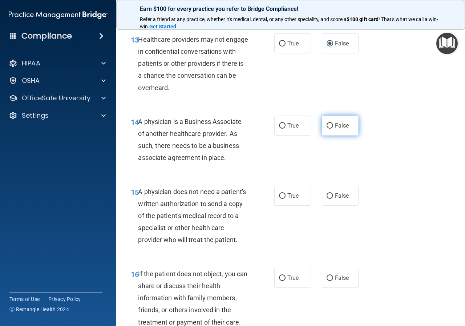
click at [345, 122] on label "False" at bounding box center [340, 125] width 37 height 20
click at [333, 123] on input "False" at bounding box center [329, 125] width 7 height 5
radio input "true"
click at [287, 199] on span "True" at bounding box center [292, 195] width 11 height 7
click at [285, 199] on input "True" at bounding box center [282, 195] width 7 height 5
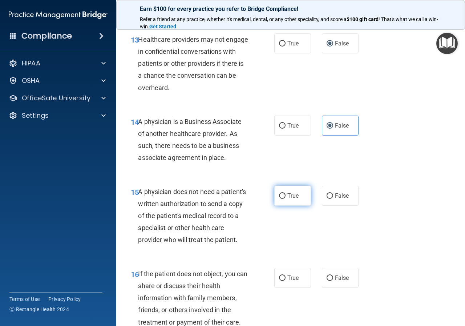
radio input "true"
click at [289, 287] on label "True" at bounding box center [292, 278] width 37 height 20
click at [285, 281] on input "True" at bounding box center [282, 277] width 7 height 5
radio input "true"
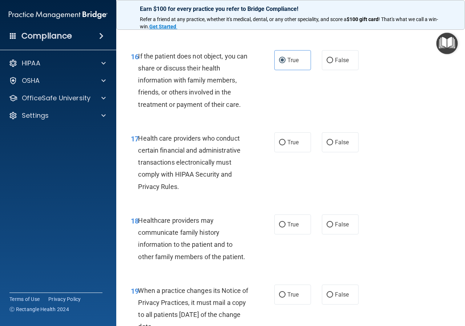
scroll to position [1231, 0]
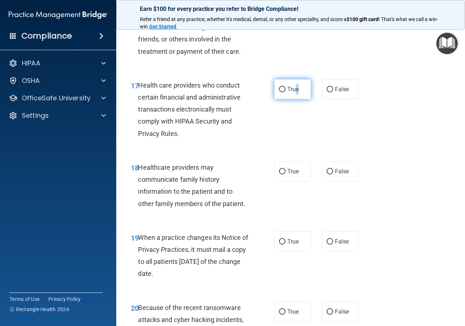
click at [294, 99] on label "True" at bounding box center [292, 89] width 37 height 20
click at [282, 92] on input "True" at bounding box center [282, 89] width 7 height 5
radio input "true"
click at [335, 175] on span "False" at bounding box center [342, 171] width 14 height 7
click at [333, 174] on input "False" at bounding box center [329, 171] width 7 height 5
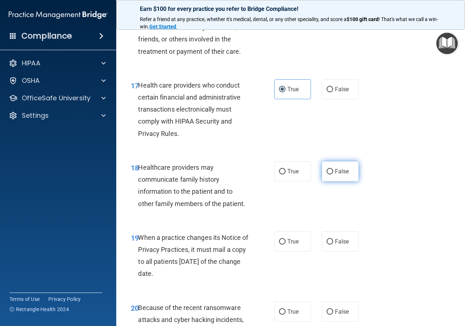
radio input "true"
click at [337, 251] on label "False" at bounding box center [340, 241] width 37 height 20
click at [333, 244] on input "False" at bounding box center [329, 241] width 7 height 5
radio input "true"
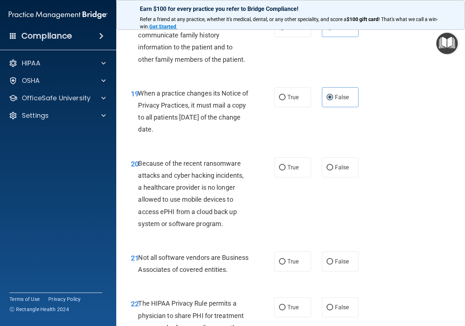
scroll to position [1404, 0]
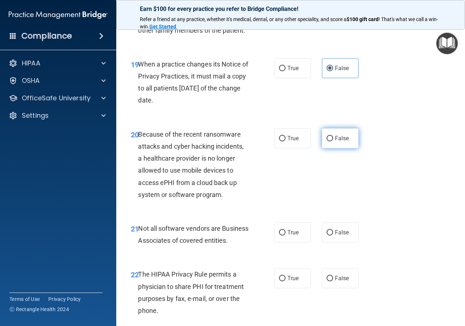
click at [330, 148] on label "False" at bounding box center [340, 138] width 37 height 20
click at [330, 141] on input "False" at bounding box center [329, 138] width 7 height 5
radio input "true"
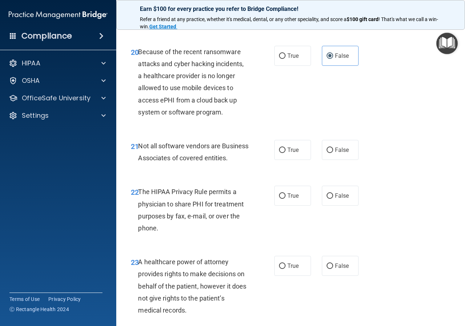
scroll to position [1546, 0]
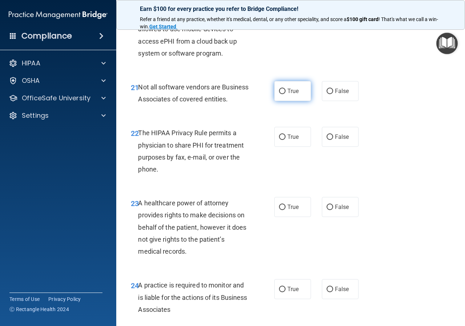
click at [287, 94] on span "True" at bounding box center [292, 90] width 11 height 7
click at [285, 94] on input "True" at bounding box center [282, 91] width 7 height 5
radio input "true"
click at [287, 140] on span "True" at bounding box center [292, 136] width 11 height 7
click at [285, 140] on input "True" at bounding box center [282, 136] width 7 height 5
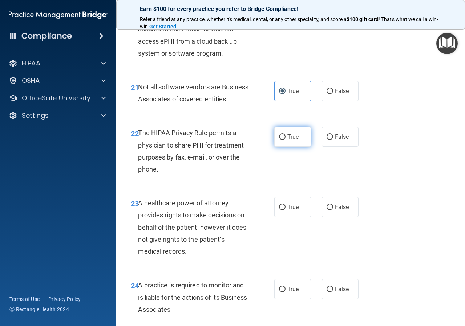
radio input "true"
click at [329, 217] on label "False" at bounding box center [340, 207] width 37 height 20
click at [329, 210] on input "False" at bounding box center [329, 206] width 7 height 5
radio input "true"
click at [335, 292] on span "False" at bounding box center [342, 288] width 14 height 7
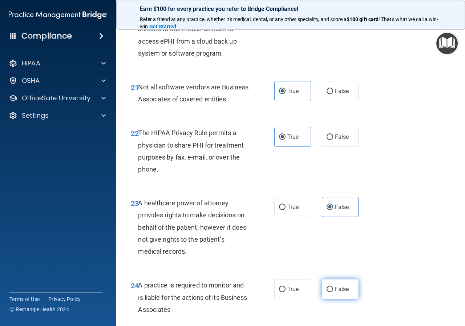
click at [333, 292] on input "False" at bounding box center [329, 288] width 7 height 5
radio input "true"
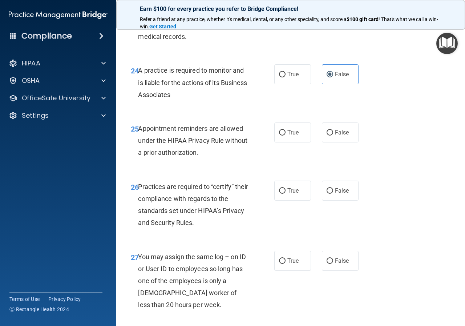
scroll to position [1775, 0]
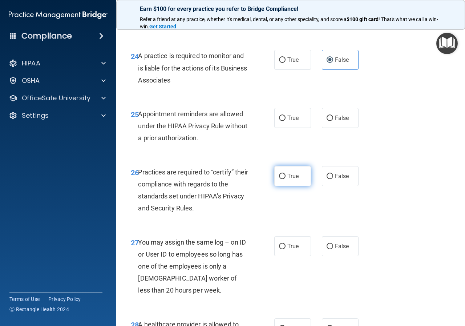
click at [295, 186] on label "True" at bounding box center [292, 176] width 37 height 20
click at [285, 179] on input "True" at bounding box center [282, 176] width 7 height 5
radio input "true"
click at [290, 128] on label "True" at bounding box center [292, 118] width 37 height 20
click at [285, 121] on input "True" at bounding box center [282, 117] width 7 height 5
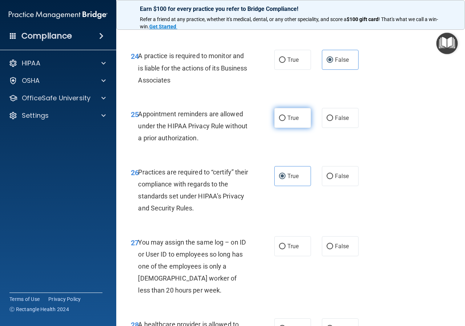
radio input "true"
click at [343, 179] on span "False" at bounding box center [342, 175] width 14 height 7
click at [333, 179] on input "False" at bounding box center [329, 176] width 7 height 5
radio input "true"
radio input "false"
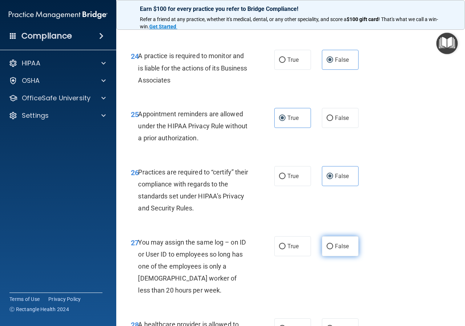
click at [346, 256] on label "False" at bounding box center [340, 246] width 37 height 20
click at [333, 249] on input "False" at bounding box center [329, 246] width 7 height 5
radio input "true"
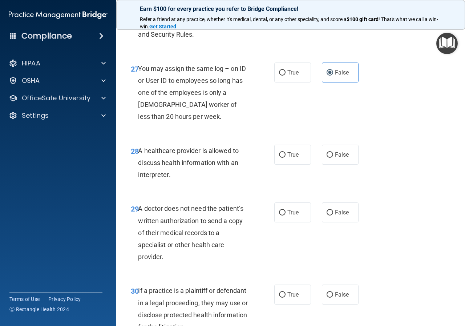
scroll to position [2001, 0]
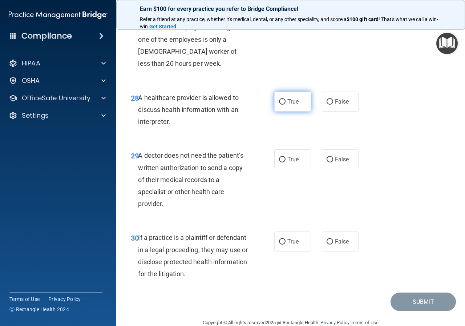
click at [282, 111] on label "True" at bounding box center [292, 101] width 37 height 20
click at [282, 105] on input "True" at bounding box center [282, 101] width 7 height 5
radio input "true"
drag, startPoint x: 290, startPoint y: 186, endPoint x: 290, endPoint y: 195, distance: 9.1
click at [290, 163] on span "True" at bounding box center [292, 159] width 11 height 7
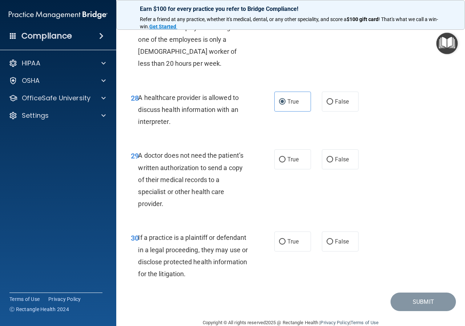
click at [285, 162] on input "True" at bounding box center [282, 159] width 7 height 5
radio input "true"
click at [287, 245] on span "True" at bounding box center [292, 241] width 11 height 7
click at [285, 244] on input "True" at bounding box center [282, 241] width 7 height 5
radio input "true"
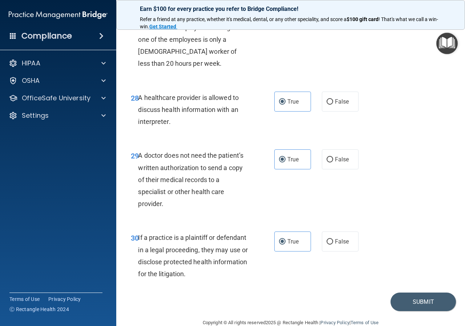
scroll to position [2039, 0]
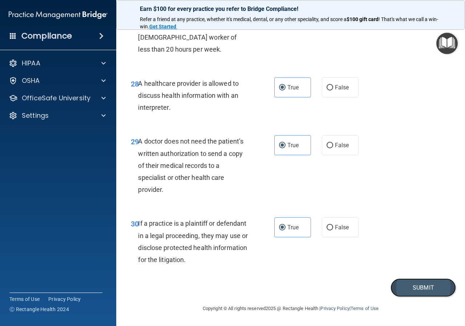
click at [418, 296] on button "Submit" at bounding box center [422, 287] width 65 height 19
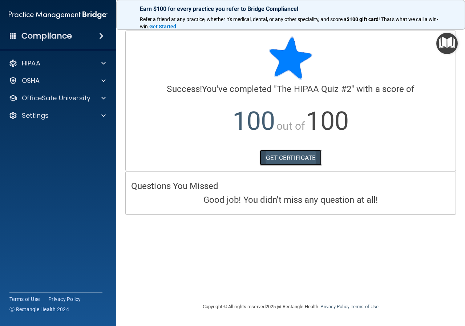
click at [272, 159] on link "GET CERTIFICATE" at bounding box center [291, 158] width 62 height 16
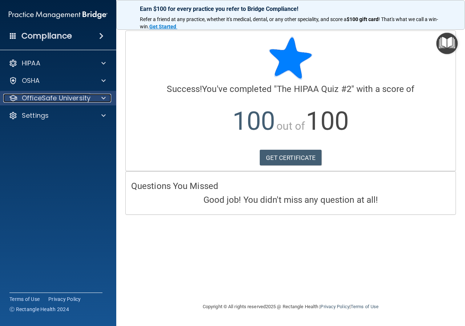
click at [101, 95] on span at bounding box center [103, 98] width 4 height 9
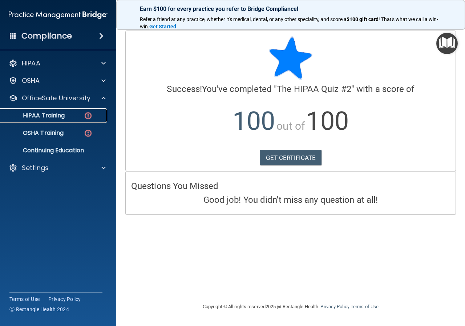
click at [89, 115] on img at bounding box center [87, 115] width 9 height 9
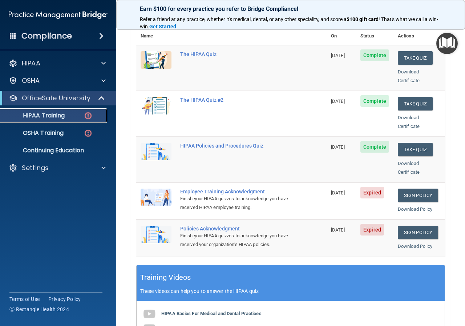
scroll to position [93, 0]
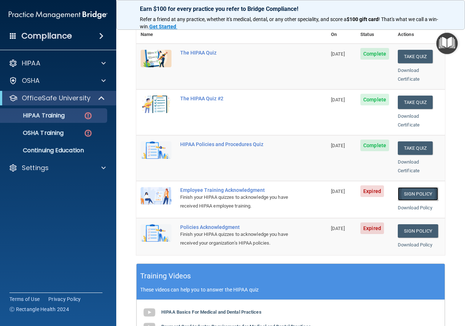
click at [403, 187] on link "Sign Policy" at bounding box center [417, 193] width 40 height 13
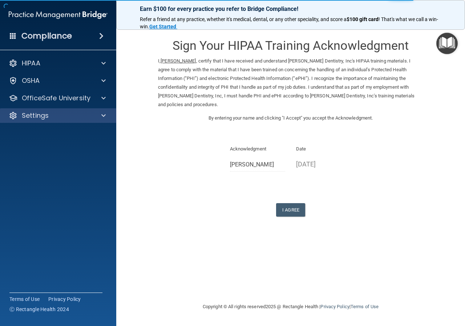
click at [78, 111] on div "Settings" at bounding box center [58, 115] width 117 height 15
click at [104, 114] on span at bounding box center [103, 115] width 4 height 9
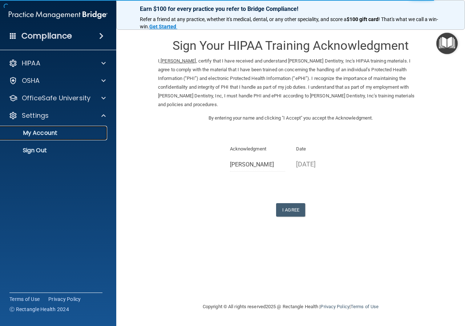
click at [81, 132] on p "My Account" at bounding box center [54, 132] width 99 height 7
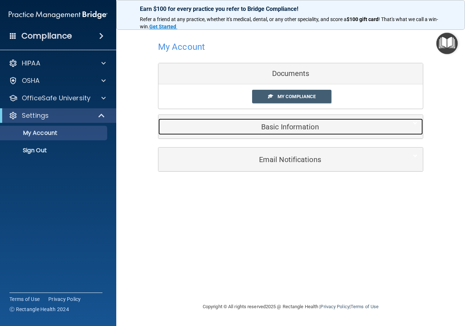
click at [288, 124] on h5 "Basic Information" at bounding box center [279, 127] width 231 height 8
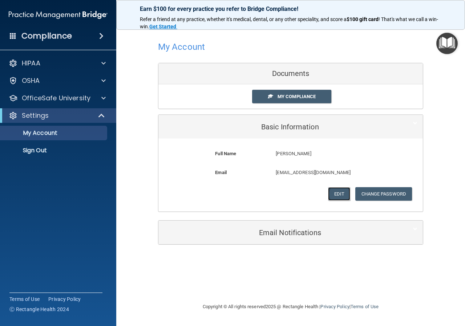
click at [337, 192] on button "Edit" at bounding box center [339, 193] width 22 height 13
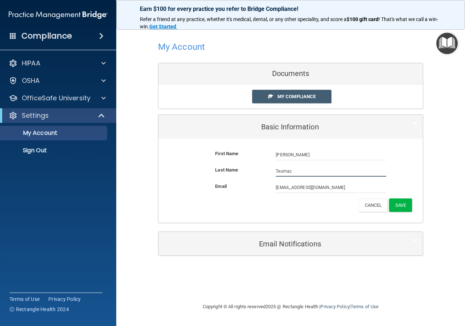
drag, startPoint x: 294, startPoint y: 170, endPoint x: 269, endPoint y: 169, distance: 25.8
click at [269, 169] on div "Last Name Teumac" at bounding box center [290, 171] width 253 height 11
click at [379, 209] on button "Cancel" at bounding box center [372, 204] width 29 height 13
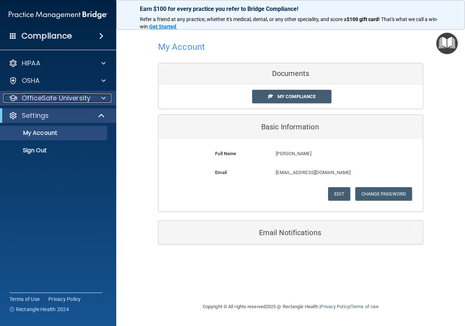
click at [74, 97] on p "OfficeSafe University" at bounding box center [56, 98] width 69 height 9
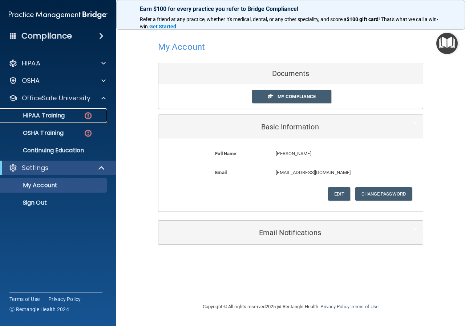
click at [85, 110] on link "HIPAA Training" at bounding box center [50, 115] width 114 height 15
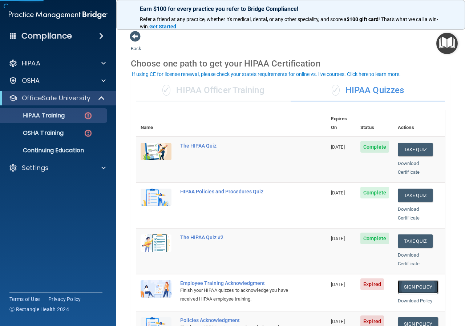
click at [414, 280] on link "Sign Policy" at bounding box center [417, 286] width 40 height 13
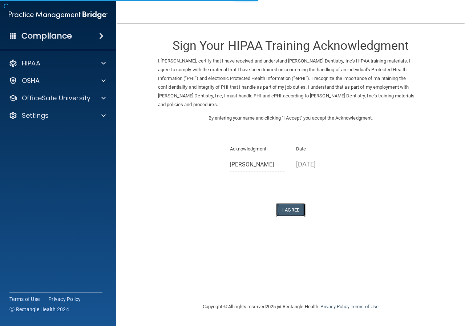
click at [295, 208] on button "I Agree" at bounding box center [290, 209] width 29 height 13
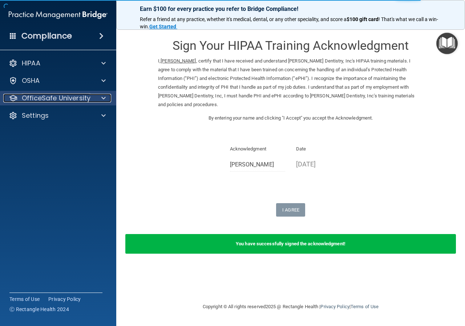
click at [91, 96] on div "OfficeSafe University" at bounding box center [48, 98] width 90 height 9
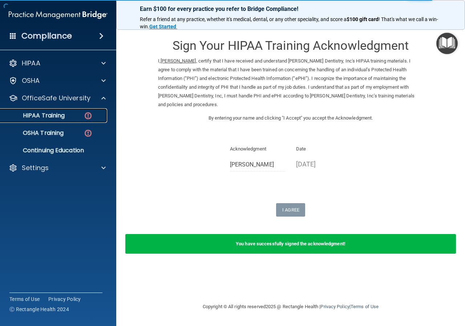
click at [88, 118] on img at bounding box center [87, 115] width 9 height 9
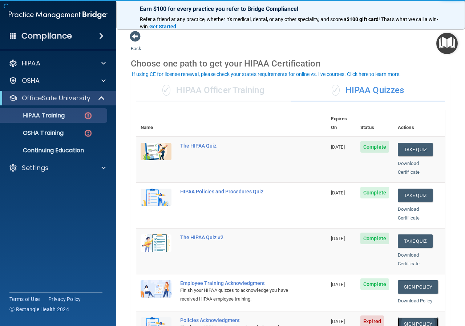
click at [421, 317] on link "Sign Policy" at bounding box center [417, 323] width 40 height 13
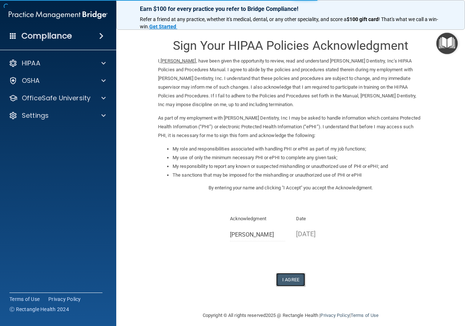
click at [293, 281] on button "I Agree" at bounding box center [290, 279] width 29 height 13
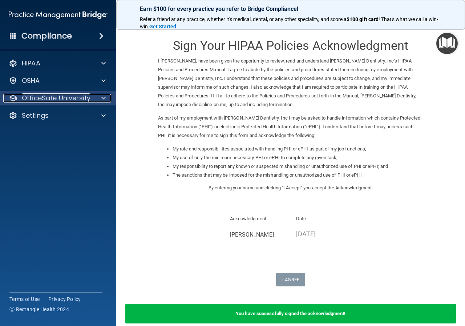
click at [96, 102] on div at bounding box center [102, 98] width 18 height 9
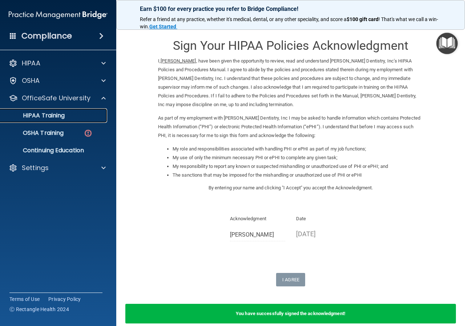
click at [90, 118] on div "HIPAA Training" at bounding box center [54, 115] width 99 height 7
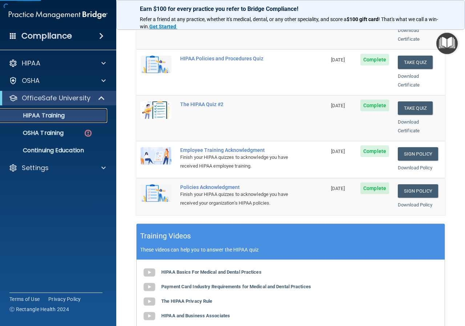
scroll to position [136, 0]
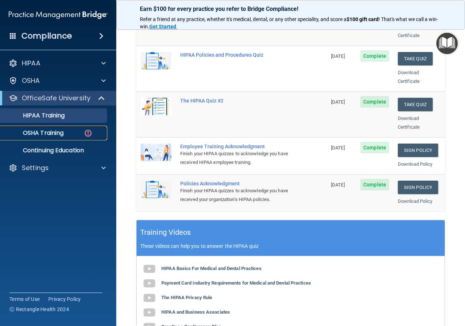
click at [56, 134] on p "OSHA Training" at bounding box center [34, 132] width 59 height 7
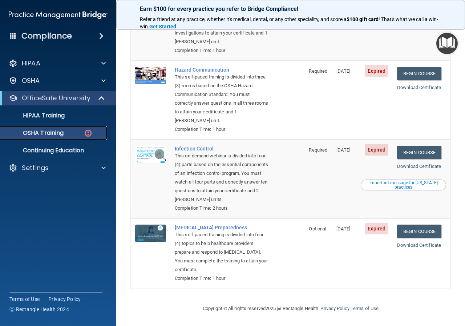
scroll to position [139, 0]
click at [409, 146] on link "Begin Course" at bounding box center [419, 152] width 44 height 13
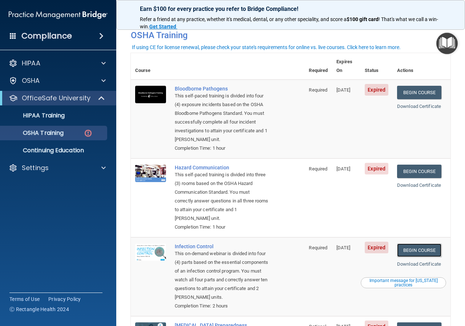
scroll to position [26, 0]
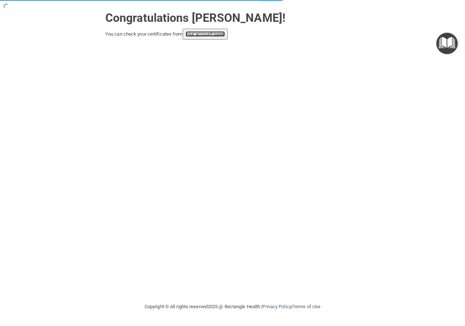
click at [193, 34] on link "your account page!" at bounding box center [205, 33] width 40 height 5
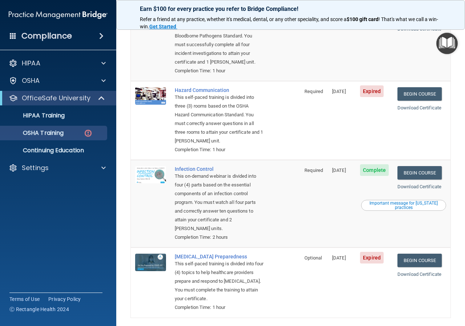
scroll to position [128, 0]
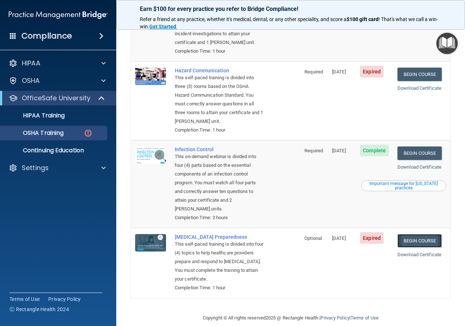
click at [408, 241] on link "Begin Course" at bounding box center [419, 240] width 44 height 13
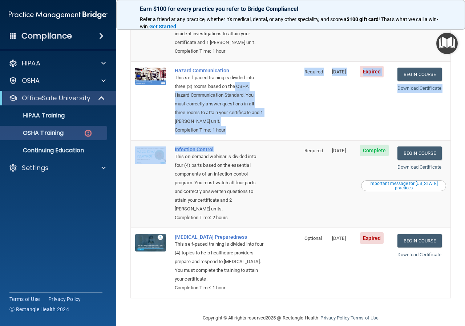
drag, startPoint x: 279, startPoint y: 110, endPoint x: 281, endPoint y: 143, distance: 33.1
click at [281, 148] on tbody "Bloodborne Pathogens This self-paced training is divided into four (4) exposure…" at bounding box center [290, 140] width 319 height 315
click at [376, 97] on td "Expired" at bounding box center [373, 100] width 37 height 79
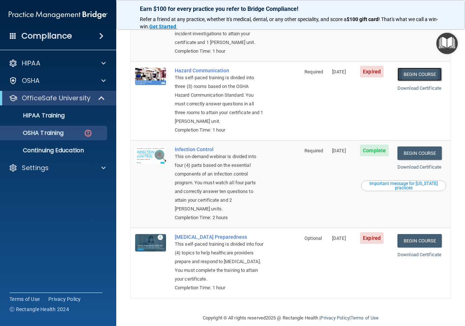
click at [411, 70] on link "Begin Course" at bounding box center [419, 74] width 44 height 13
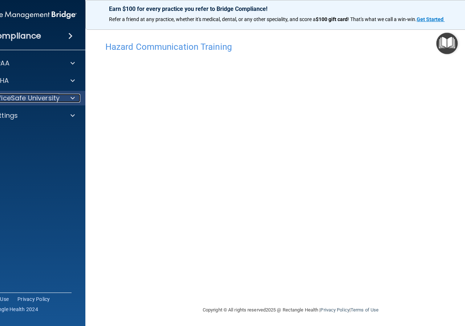
click at [64, 97] on div at bounding box center [71, 98] width 18 height 9
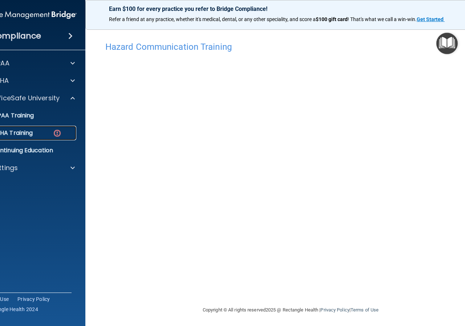
click at [53, 131] on img at bounding box center [57, 132] width 9 height 9
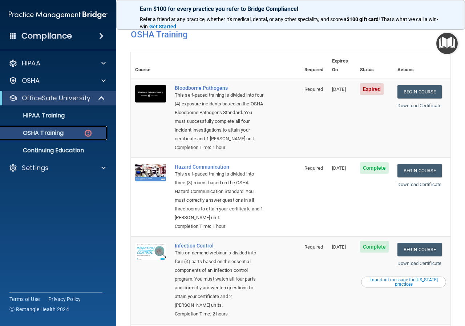
scroll to position [25, 0]
